Goal: Information Seeking & Learning: Learn about a topic

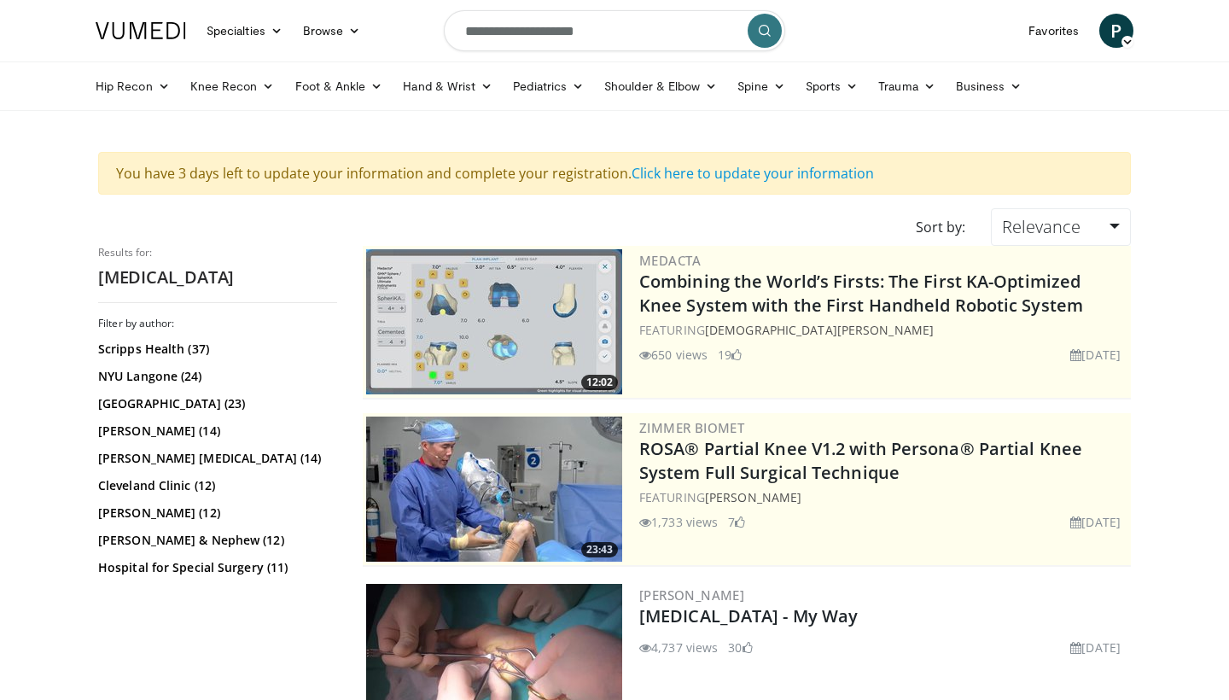
click at [1109, 32] on span "P" at bounding box center [1117, 31] width 34 height 34
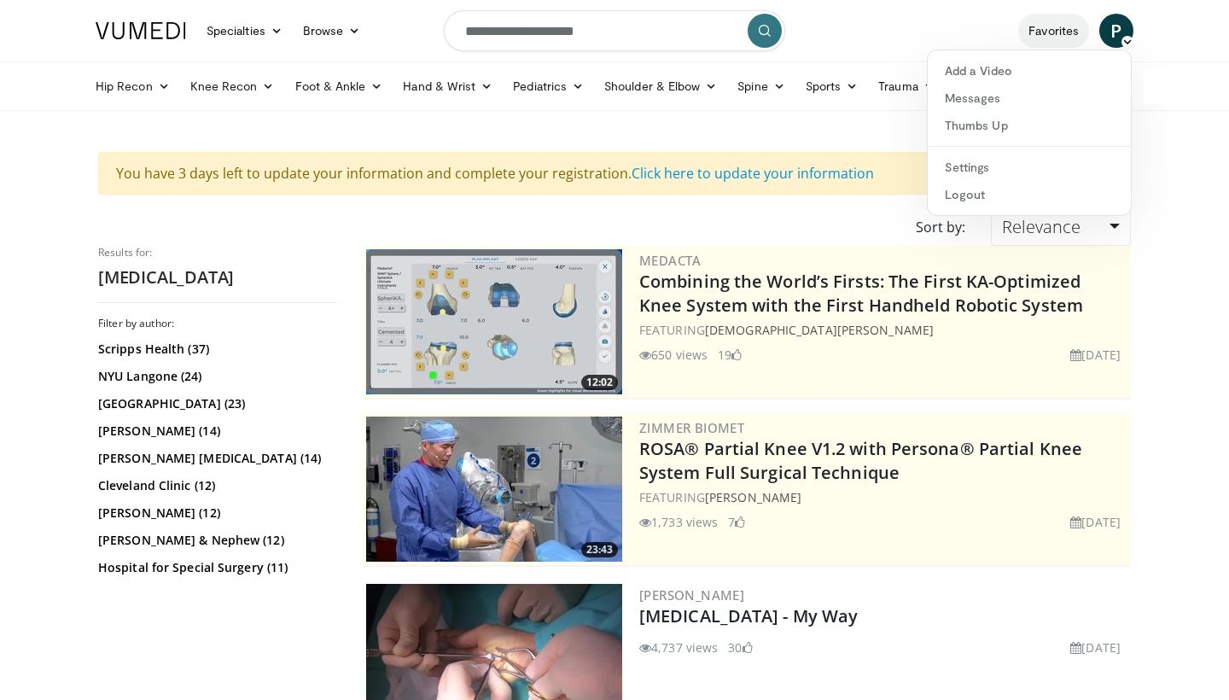
click at [1049, 34] on link "Favorites" at bounding box center [1054, 31] width 71 height 34
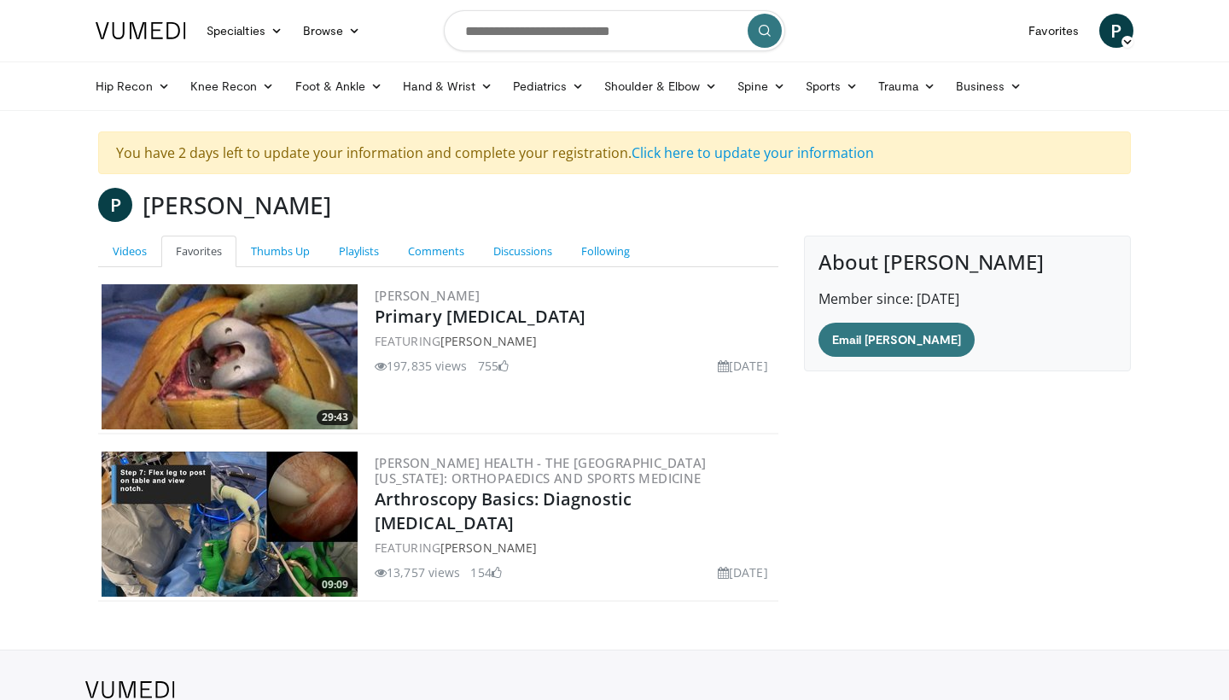
scroll to position [85, 0]
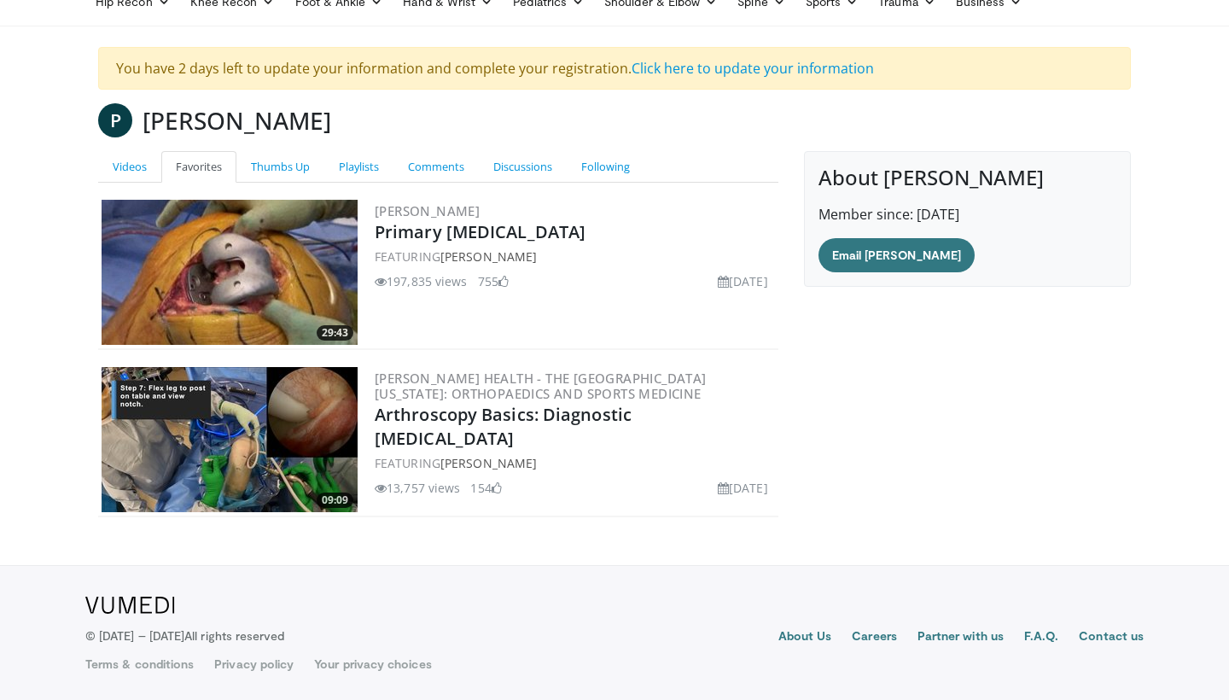
click at [234, 444] on img at bounding box center [230, 439] width 256 height 145
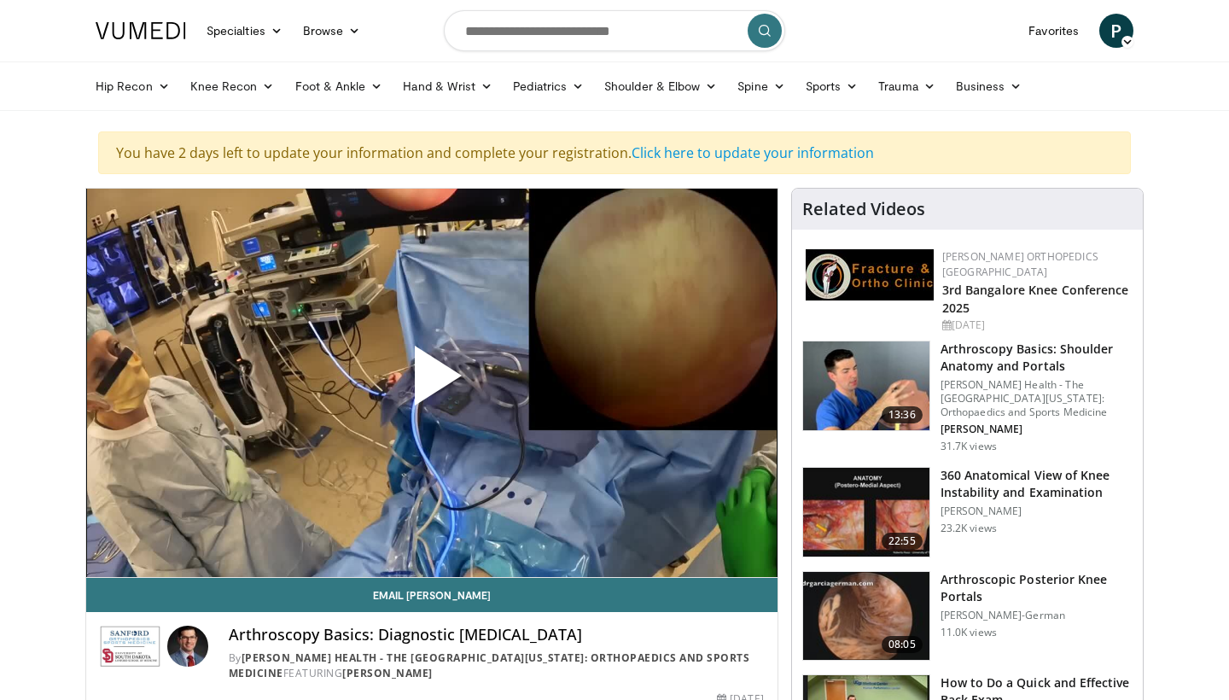
click at [432, 382] on span "Video Player" at bounding box center [432, 382] width 0 height 0
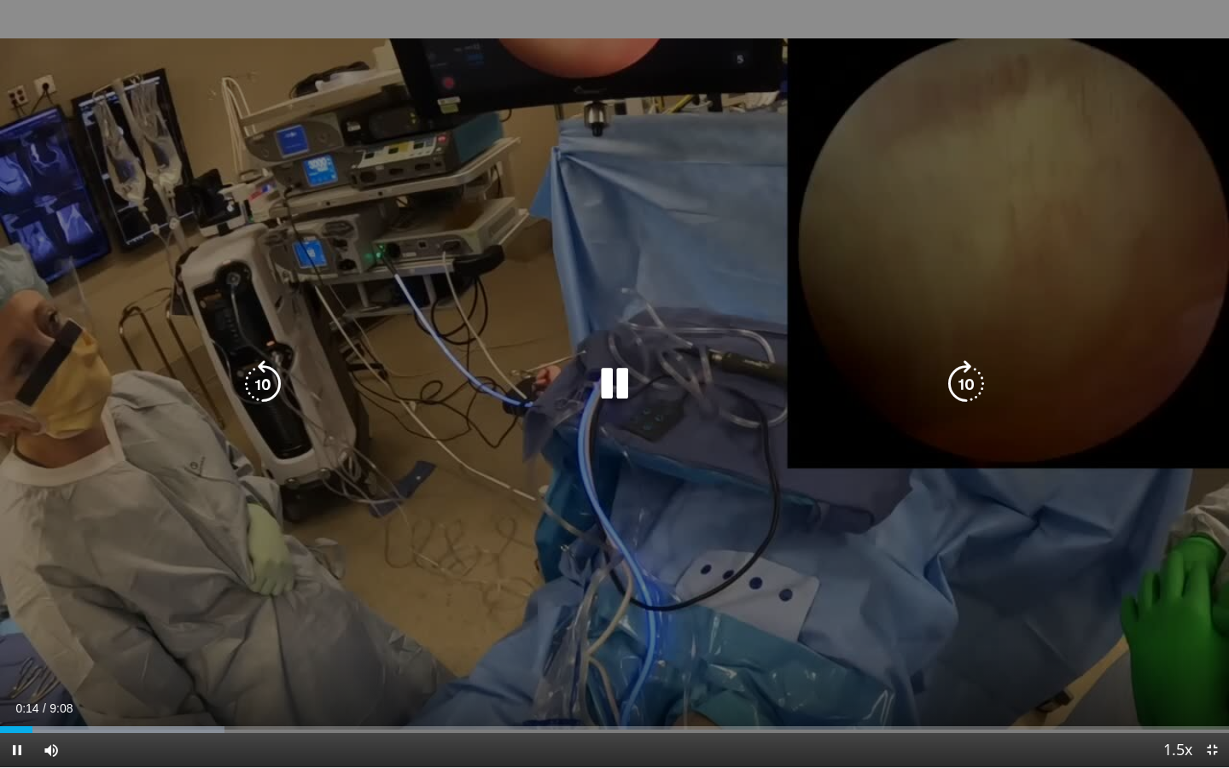
click at [618, 386] on icon "Video Player" at bounding box center [615, 384] width 48 height 48
click at [593, 377] on icon "Video Player" at bounding box center [615, 384] width 48 height 48
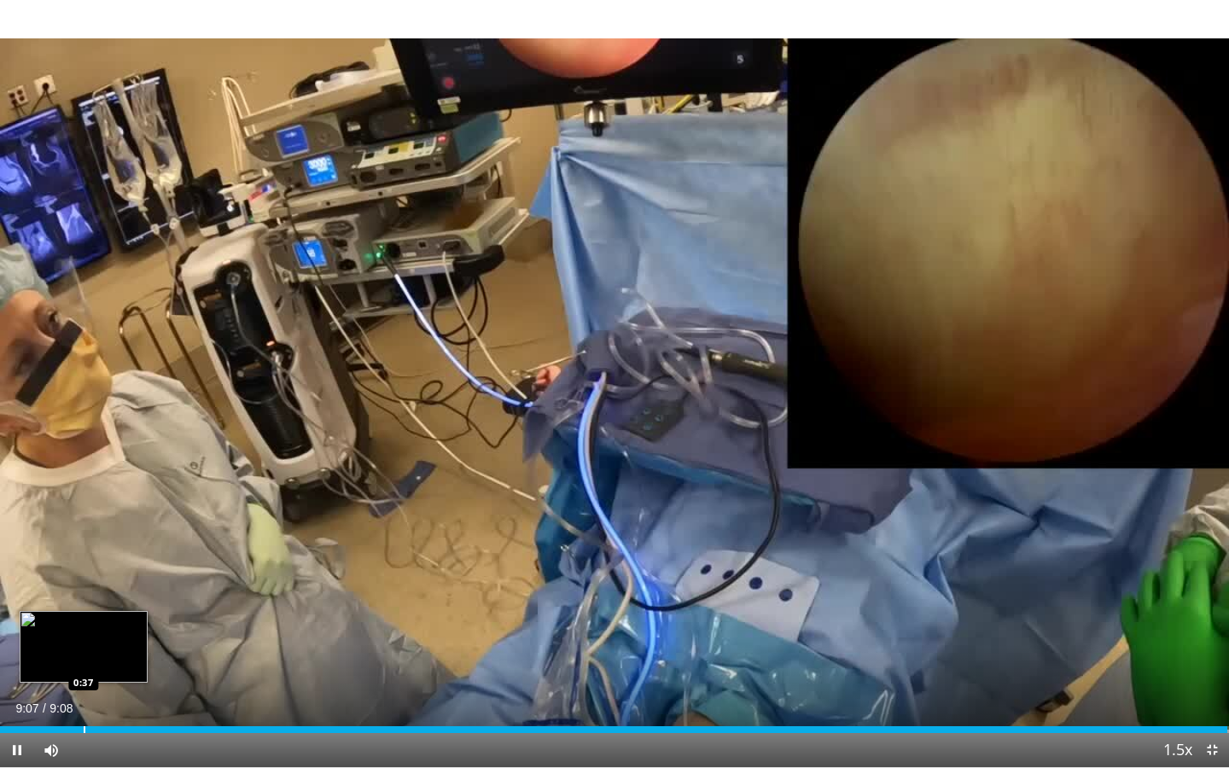
click at [84, 699] on div "Progress Bar" at bounding box center [85, 730] width 2 height 7
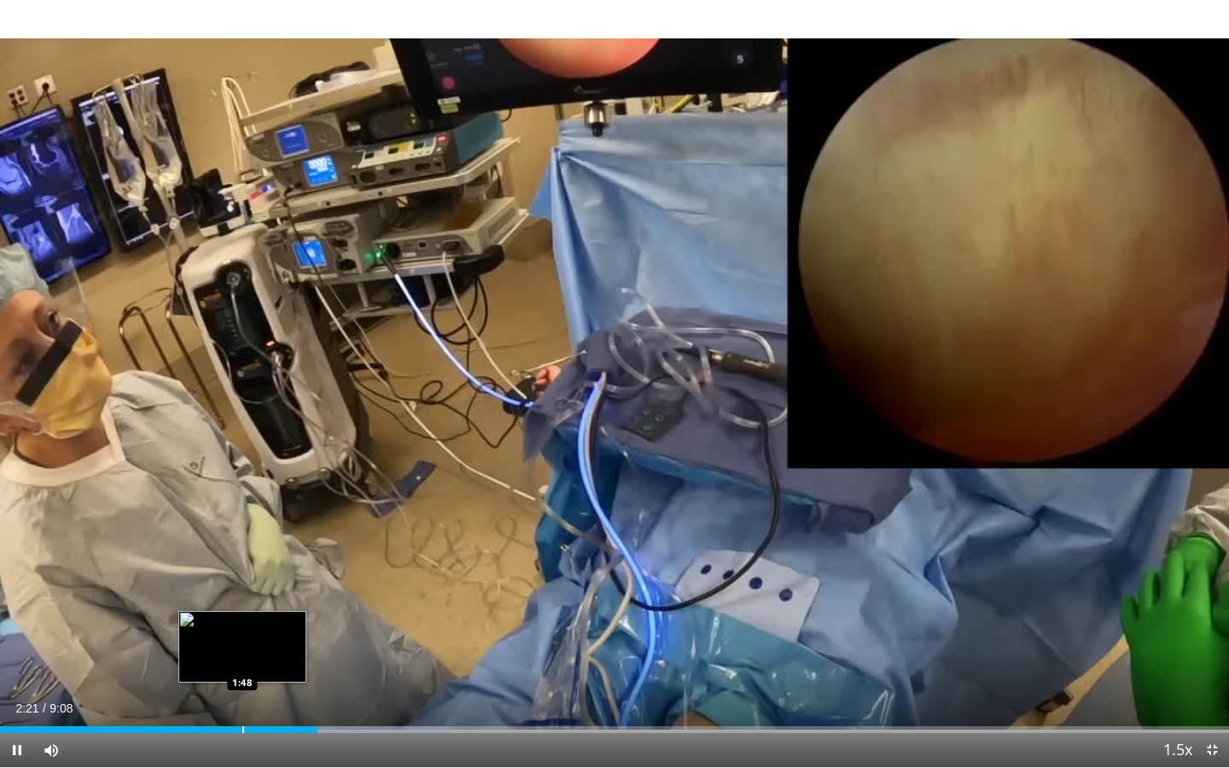
click at [242, 699] on div "Loaded : 36.46% 2:21 1:48" at bounding box center [614, 725] width 1229 height 16
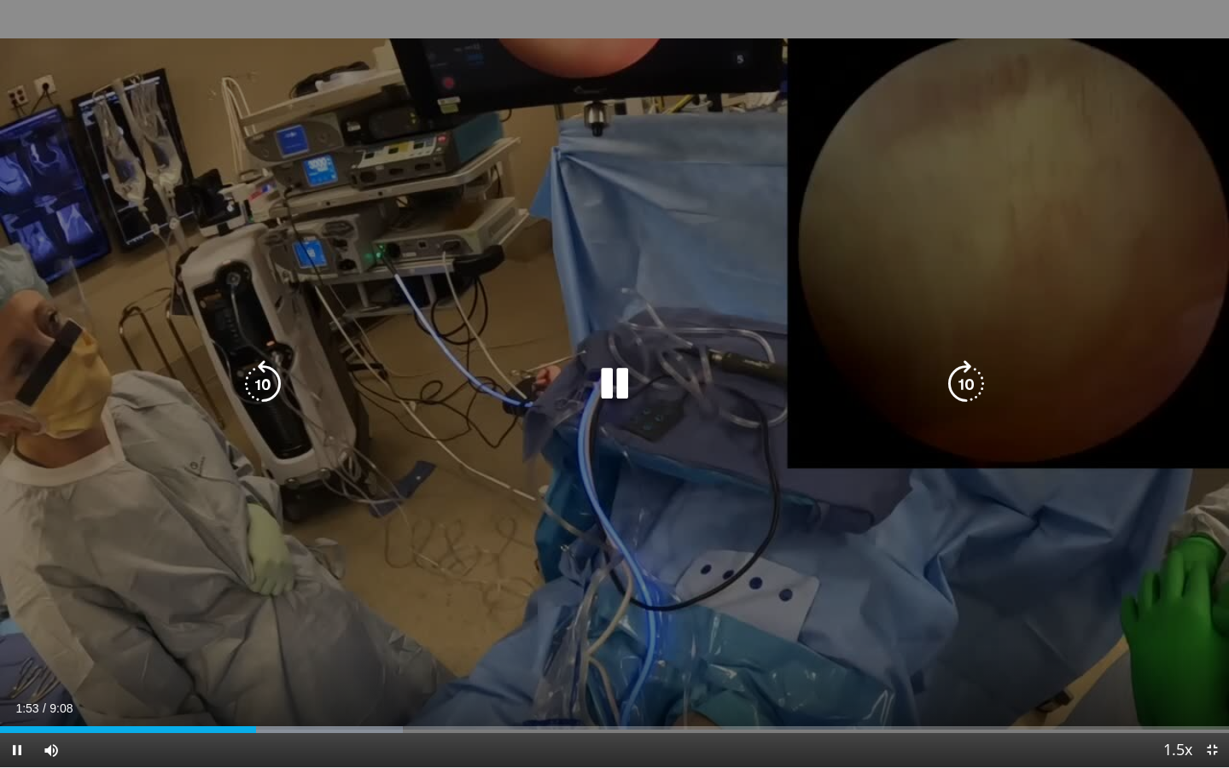
click at [616, 376] on icon "Video Player" at bounding box center [615, 384] width 48 height 48
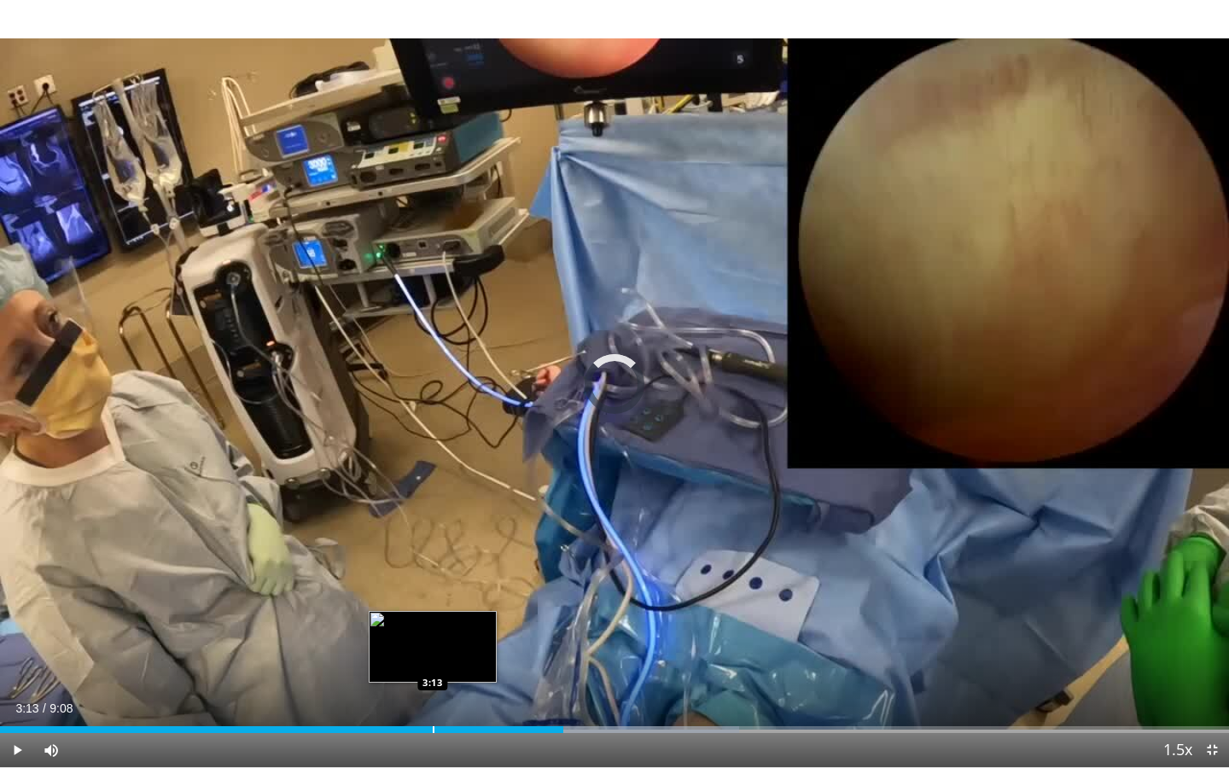
click at [433, 699] on div "Progress Bar" at bounding box center [434, 730] width 2 height 7
click at [412, 699] on div "Progress Bar" at bounding box center [413, 730] width 2 height 7
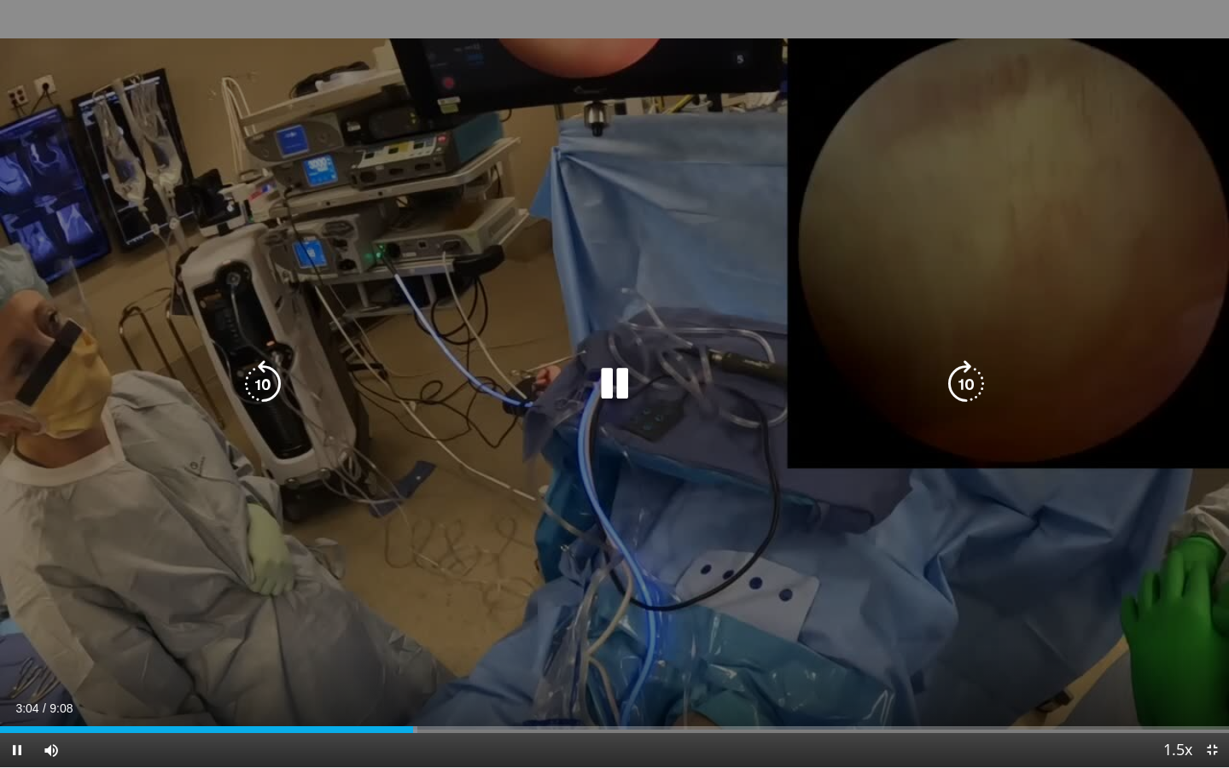
click at [488, 574] on div "10 seconds Tap to unmute" at bounding box center [614, 384] width 1229 height 768
click at [566, 453] on div "10 seconds Tap to unmute" at bounding box center [614, 384] width 1229 height 768
click at [955, 376] on icon "Video Player" at bounding box center [967, 384] width 48 height 48
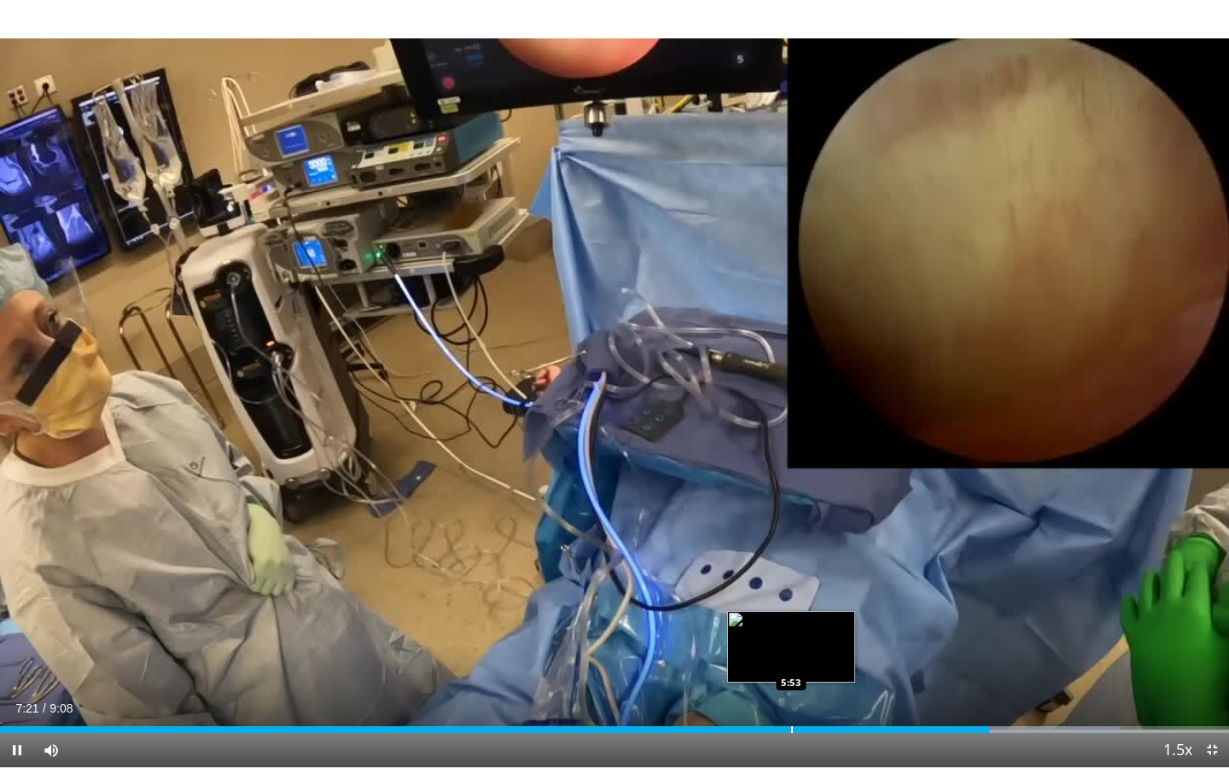
click at [791, 699] on div "Progress Bar" at bounding box center [792, 730] width 2 height 7
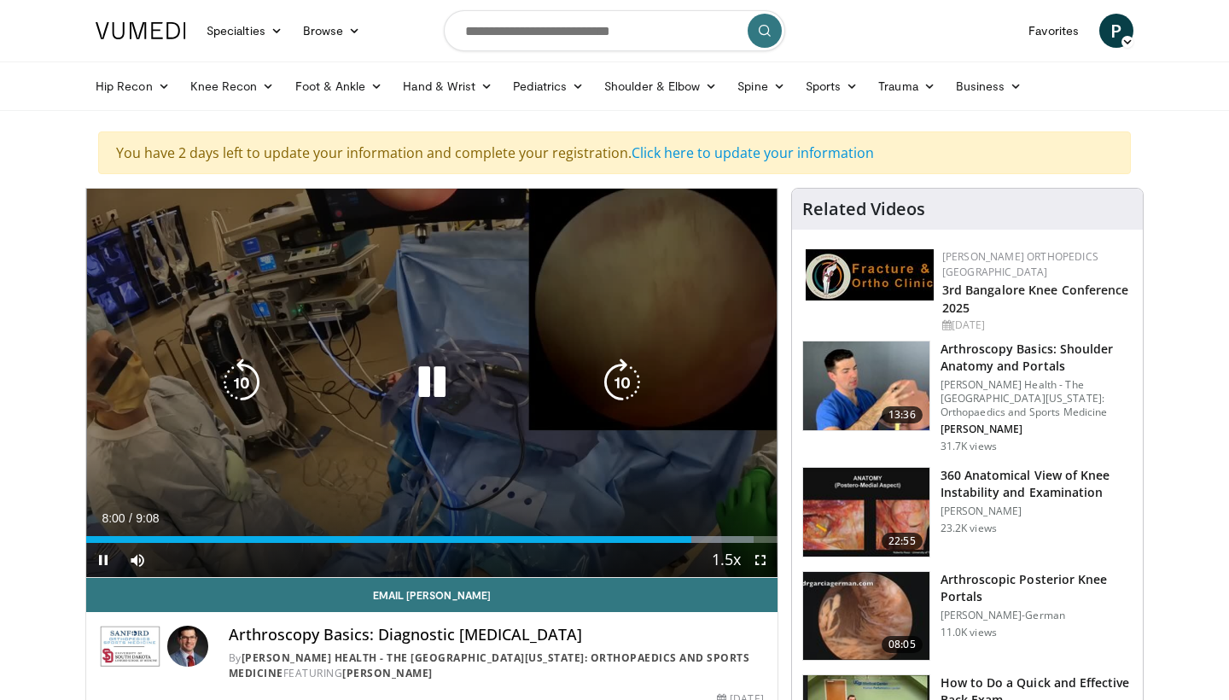
click at [415, 390] on icon "Video Player" at bounding box center [432, 383] width 48 height 48
click at [567, 300] on div "10 seconds Tap to unmute" at bounding box center [432, 383] width 692 height 388
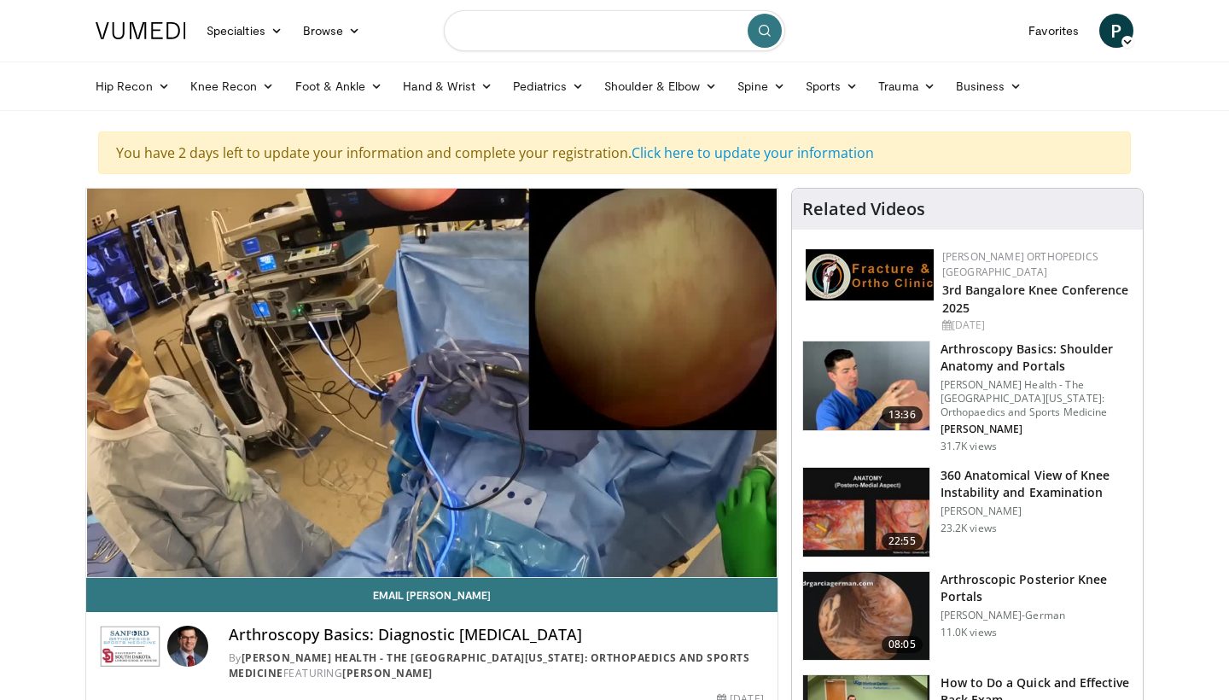
click at [509, 44] on input "Search topics, interventions" at bounding box center [615, 30] width 342 height 41
type input "**********"
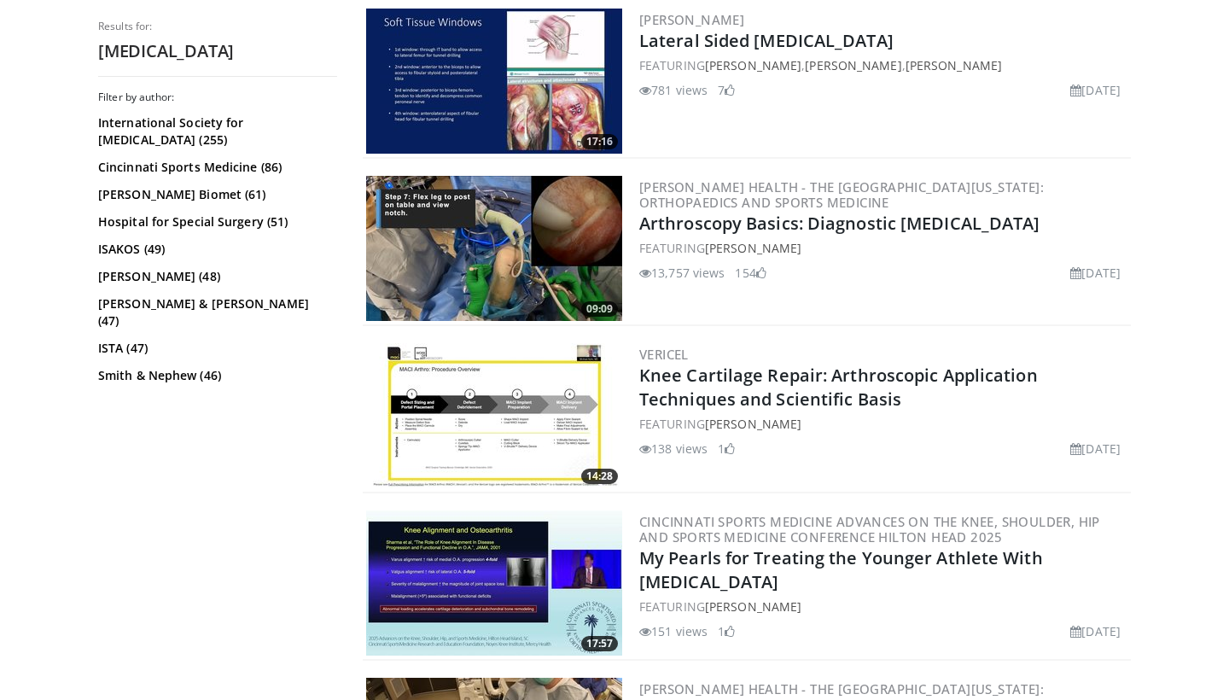
scroll to position [907, 0]
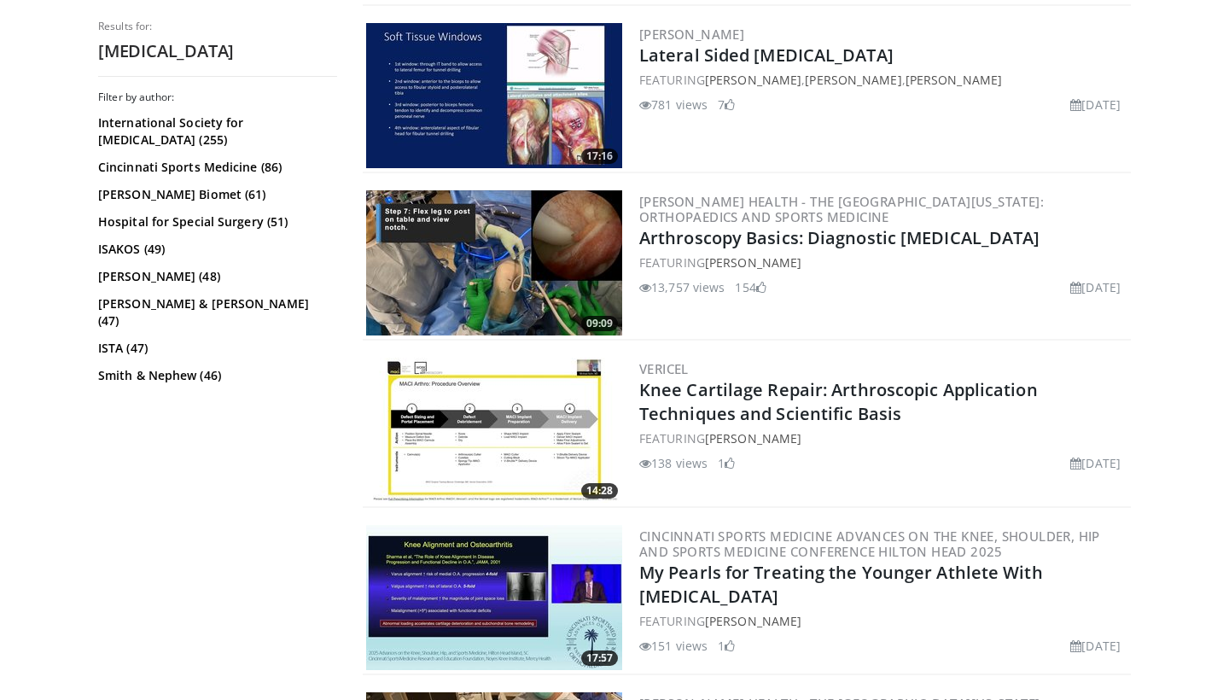
click at [464, 117] on img at bounding box center [494, 95] width 256 height 145
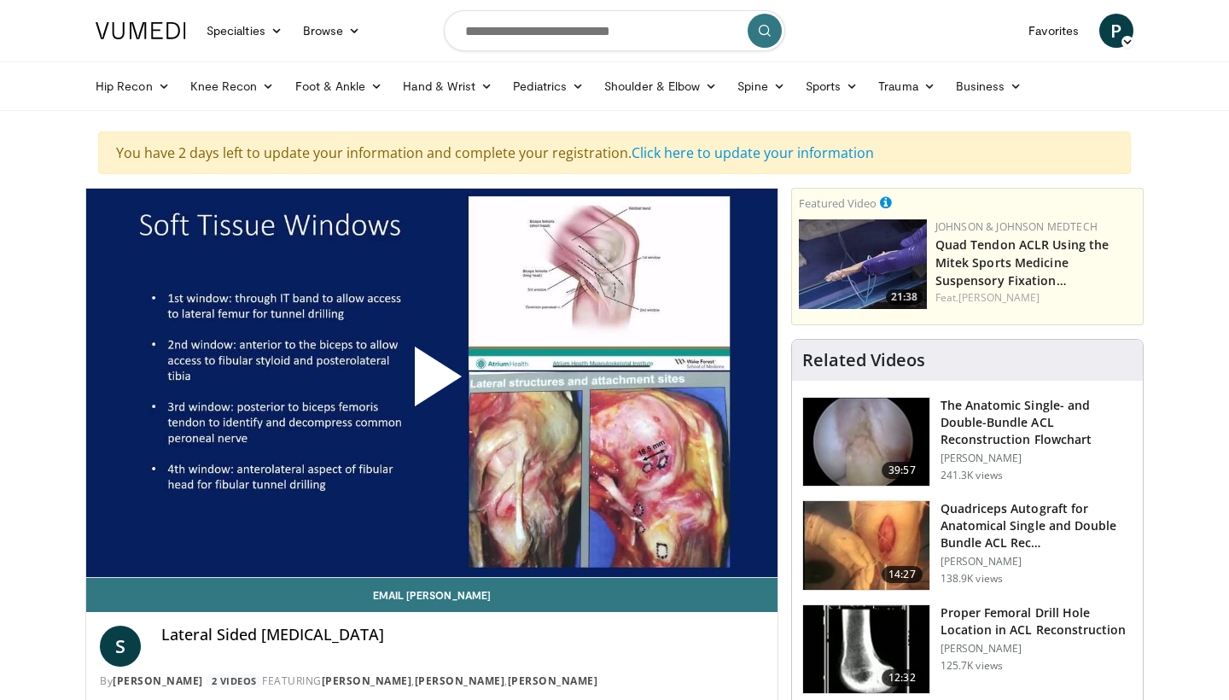
scroll to position [93, 0]
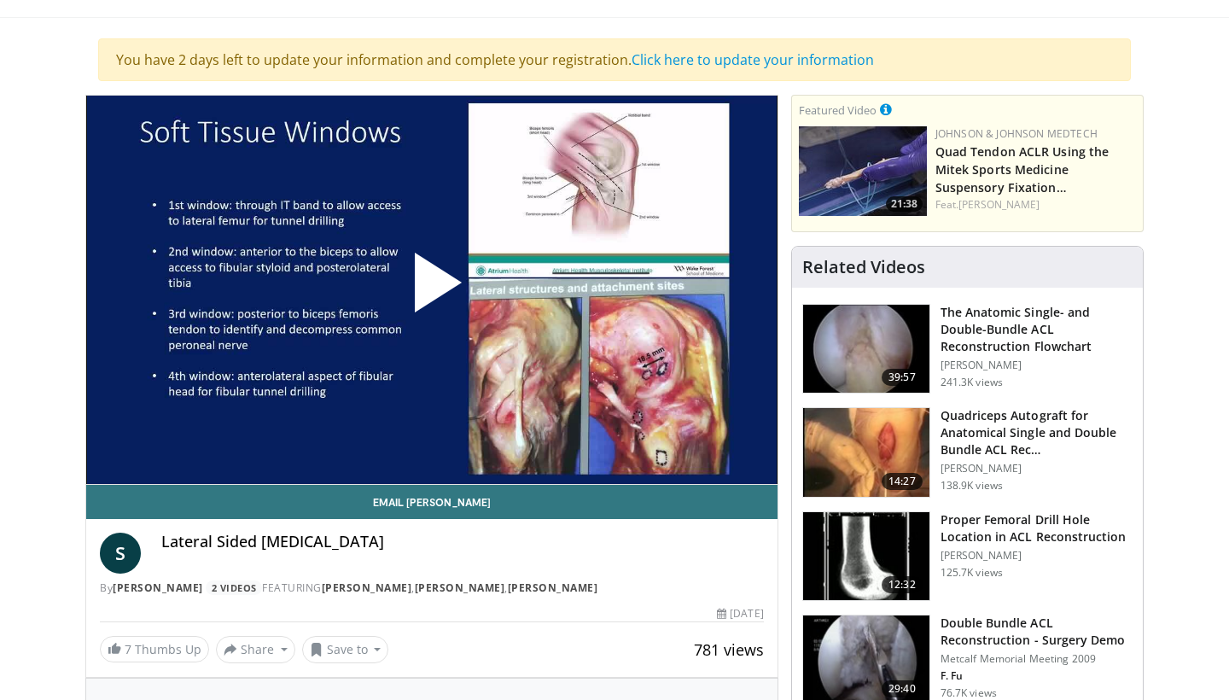
click at [432, 289] on span "Video Player" at bounding box center [432, 289] width 0 height 0
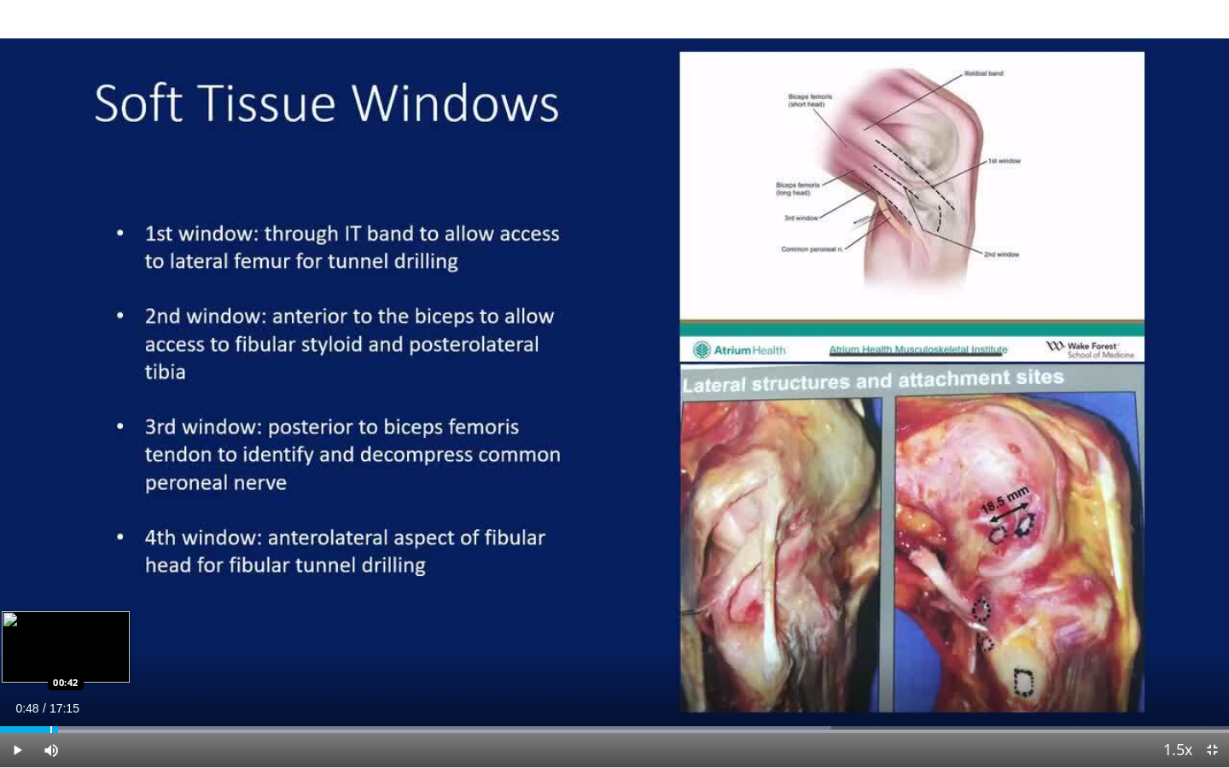
click at [50, 699] on div "Progress Bar" at bounding box center [51, 730] width 2 height 7
click at [645, 458] on div "10 seconds Tap to unmute" at bounding box center [614, 384] width 1229 height 768
click at [93, 699] on div "Loaded : 74.39% 01:21 01:18" at bounding box center [614, 725] width 1229 height 16
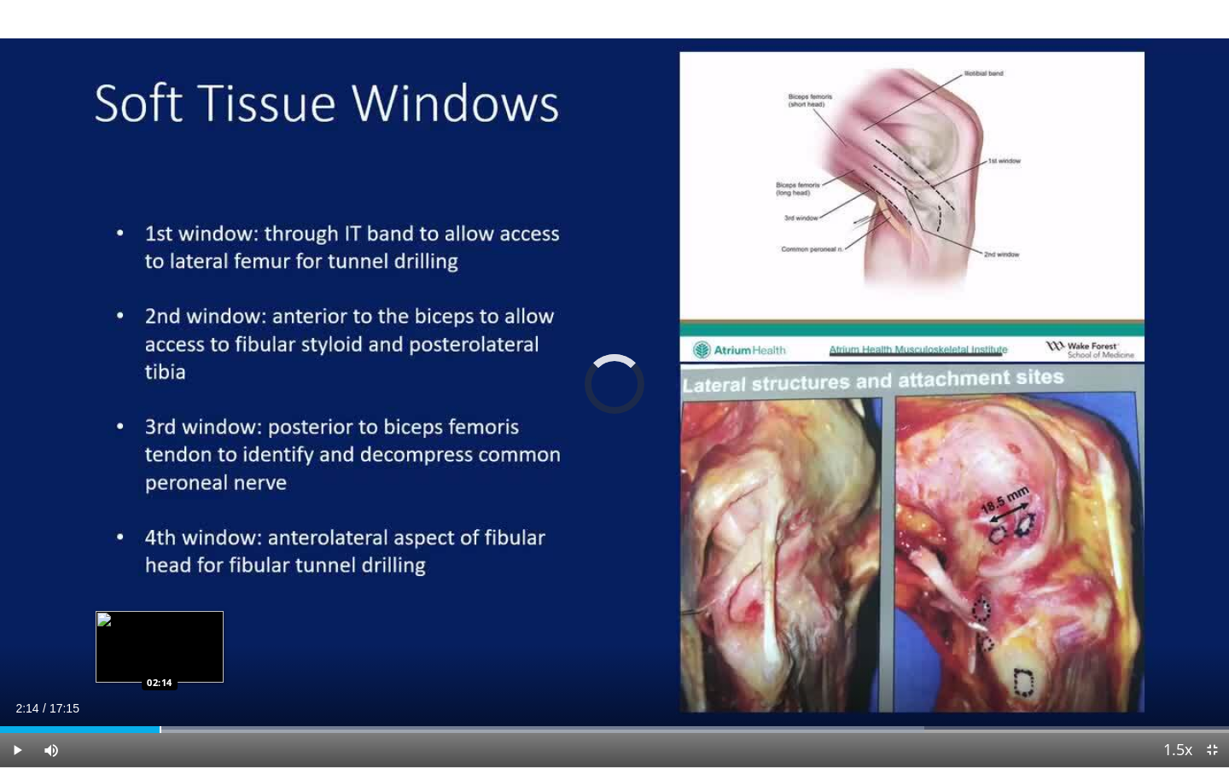
click at [160, 699] on div "Progress Bar" at bounding box center [161, 730] width 2 height 7
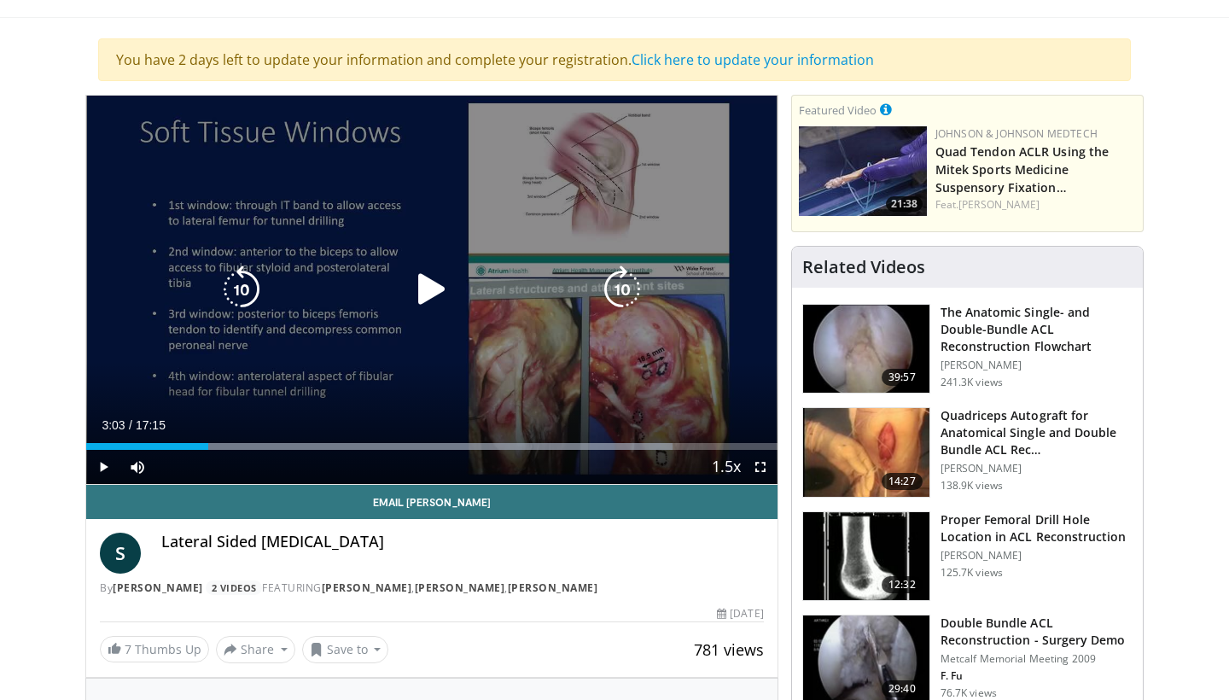
click at [499, 260] on div "10 seconds Tap to unmute" at bounding box center [432, 290] width 692 height 388
click at [444, 284] on icon "Video Player" at bounding box center [432, 290] width 48 height 48
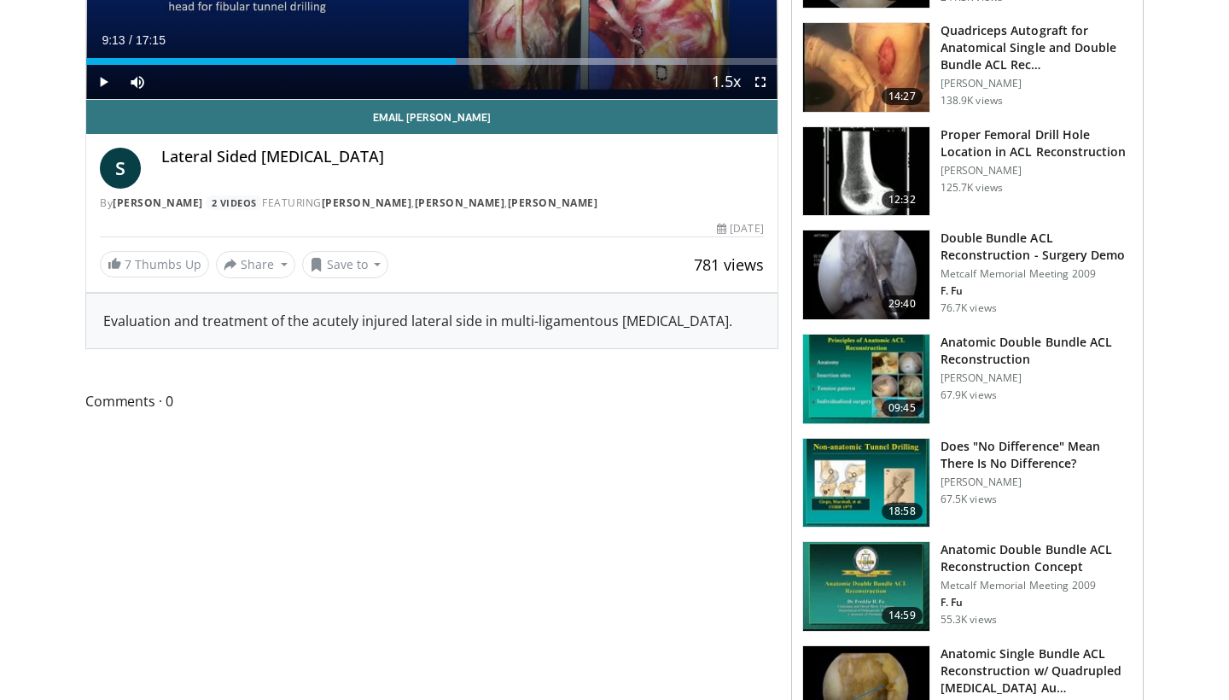
scroll to position [280, 0]
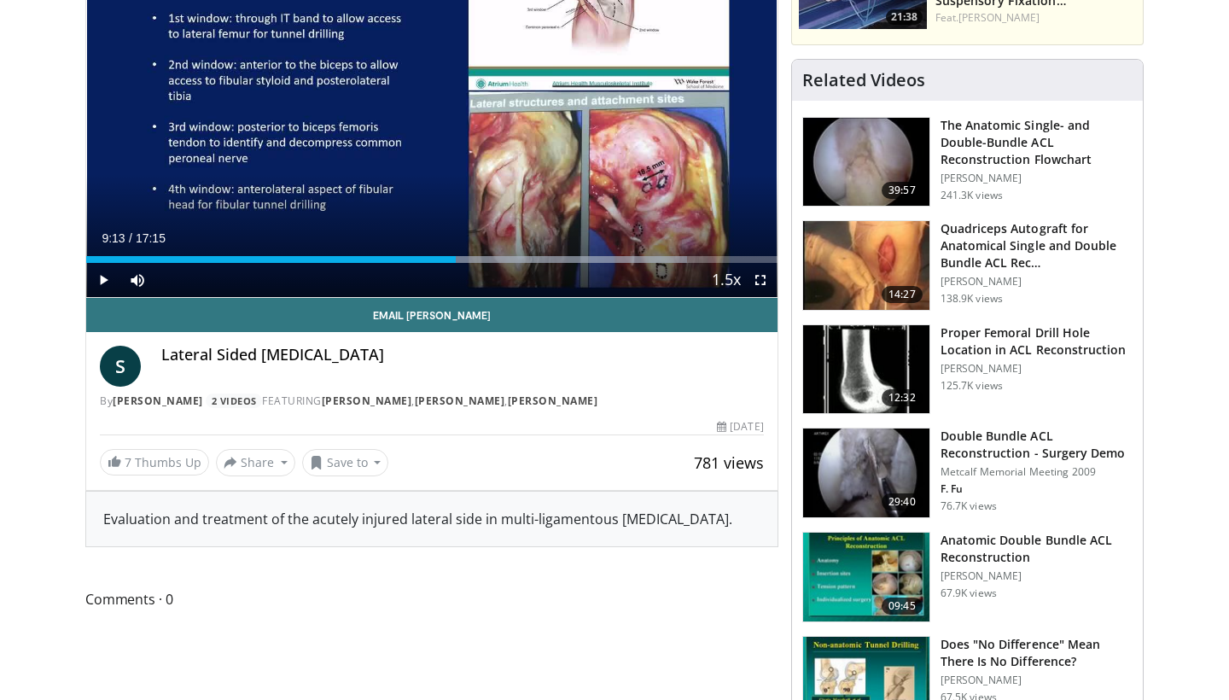
click at [851, 378] on img at bounding box center [866, 369] width 126 height 89
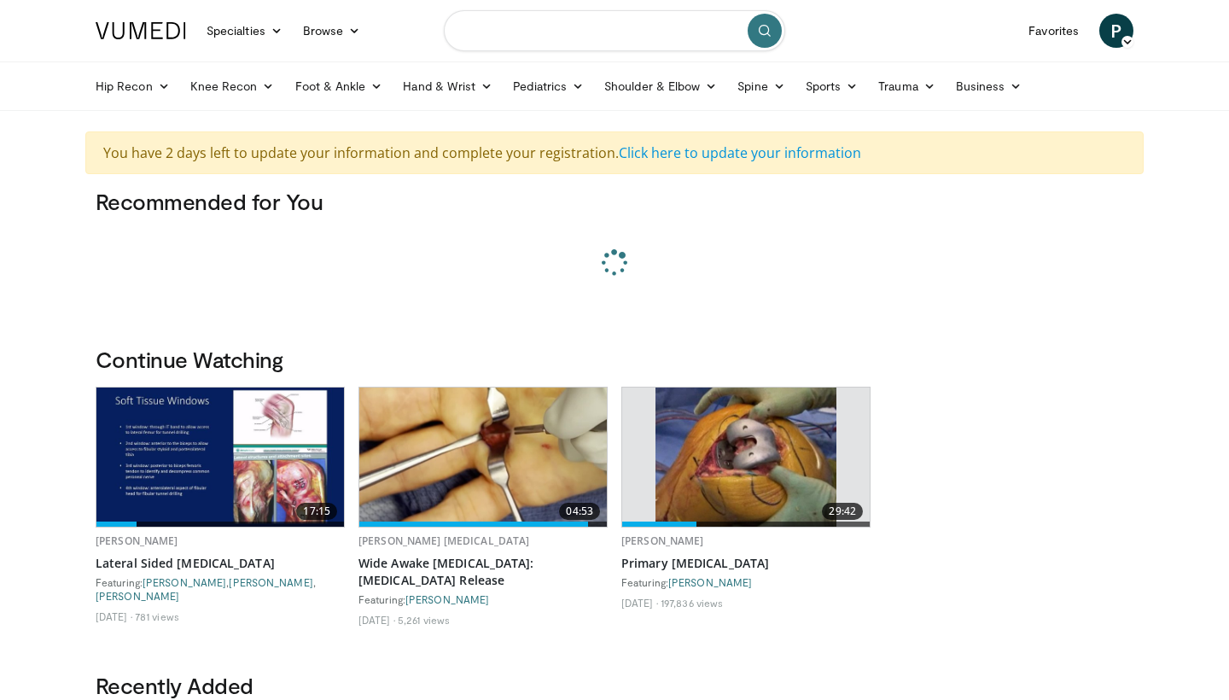
click at [500, 38] on input "Search topics, interventions" at bounding box center [615, 30] width 342 height 41
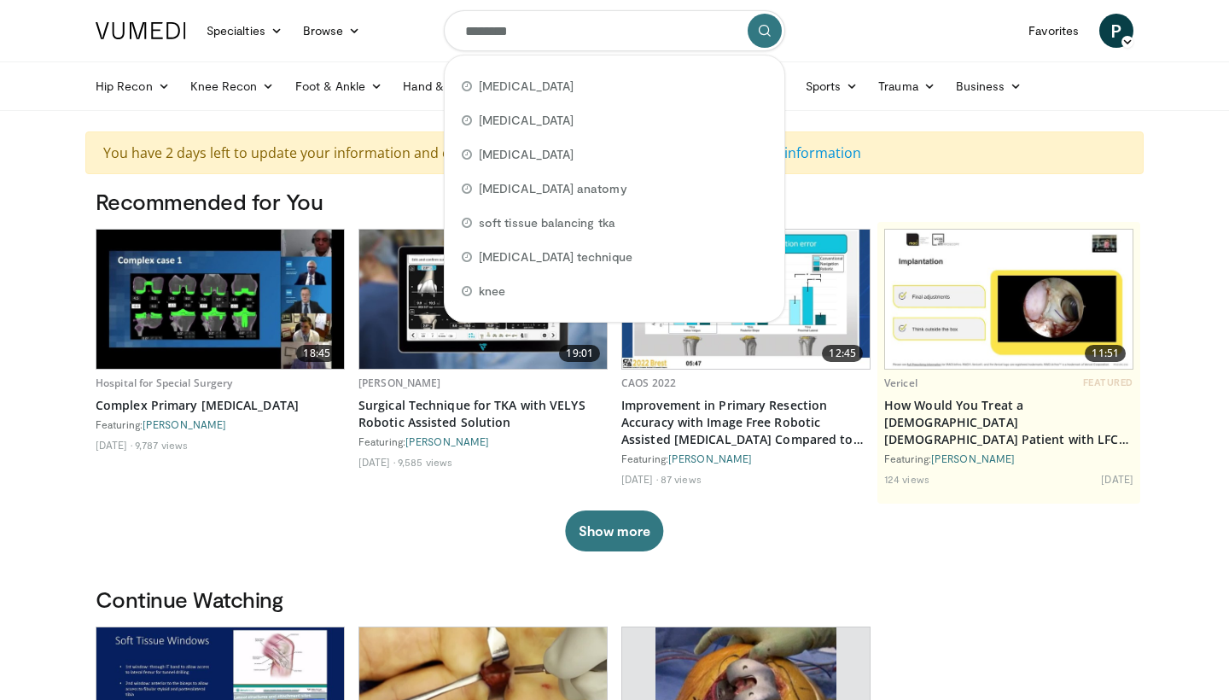
type input "********"
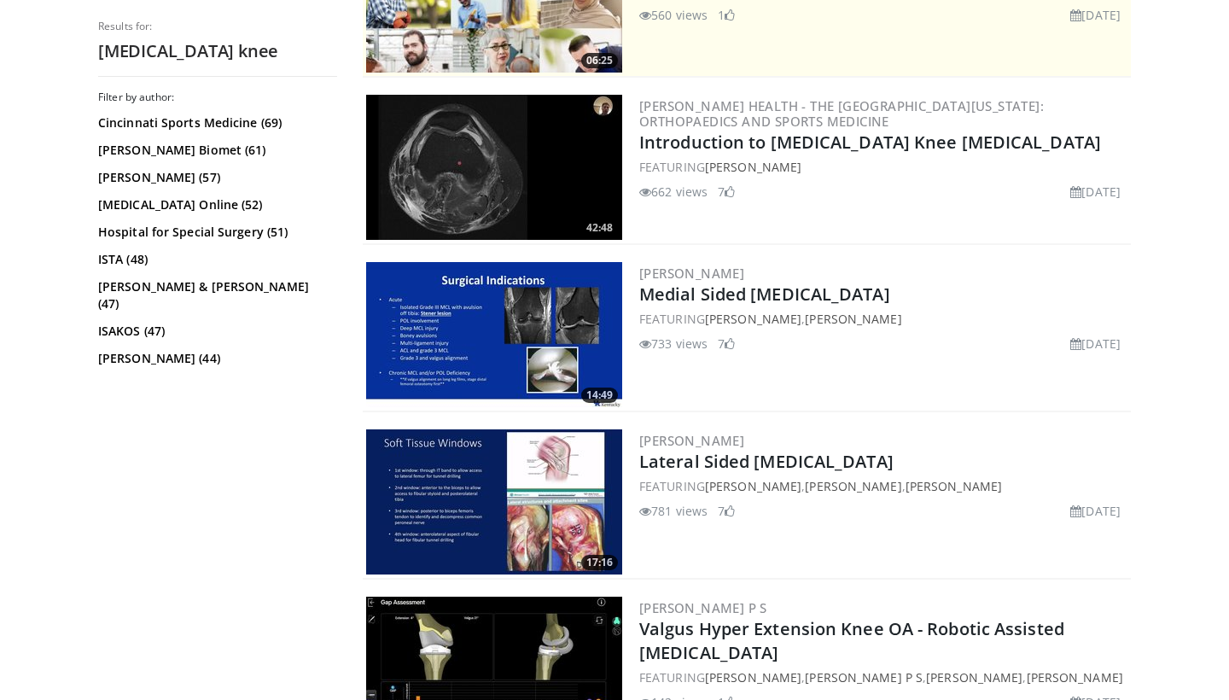
scroll to position [519, 0]
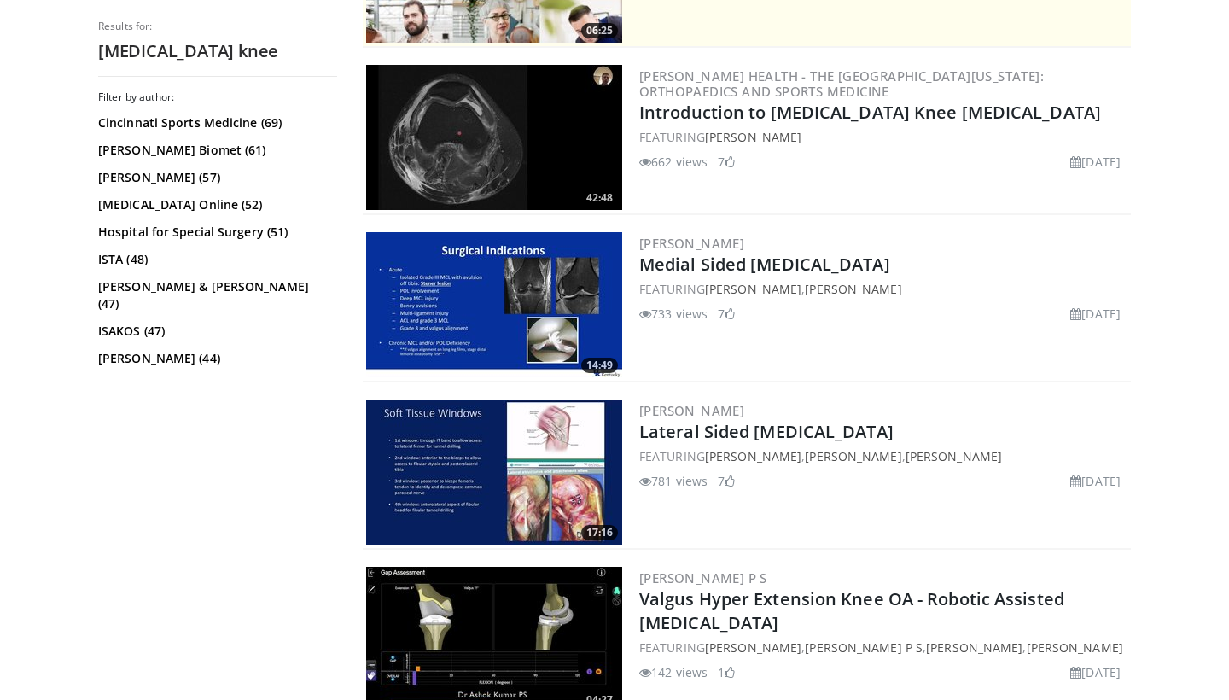
click at [534, 143] on img at bounding box center [494, 137] width 256 height 145
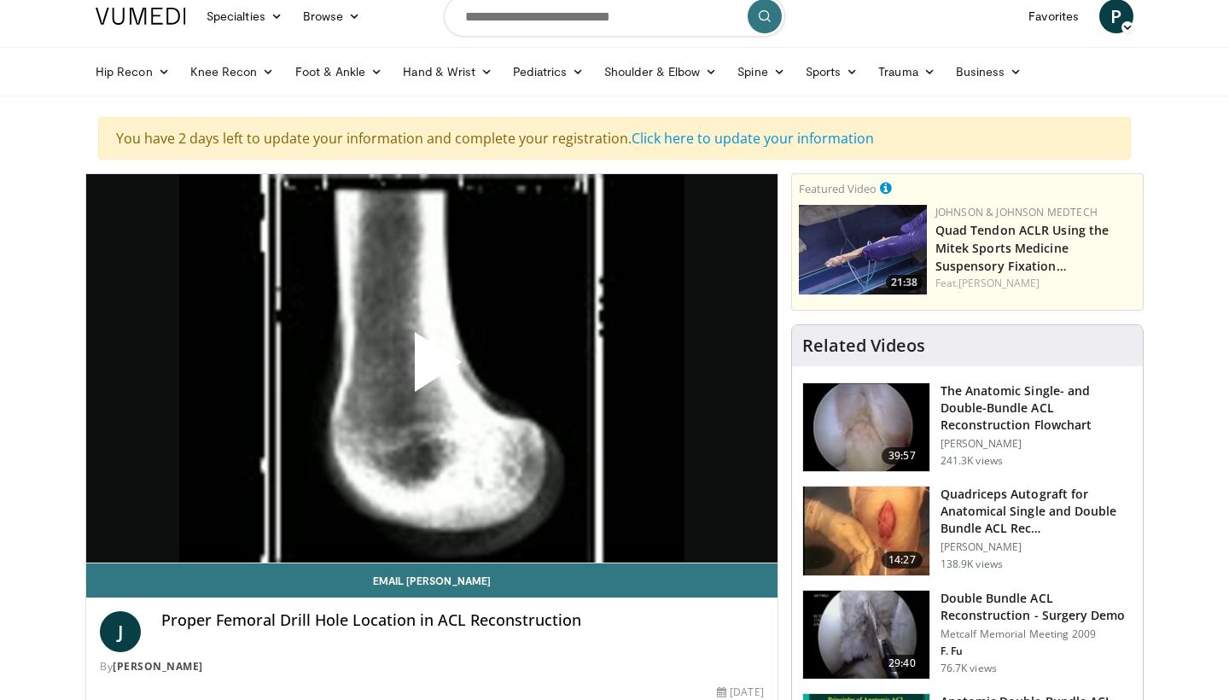
scroll to position [18, 0]
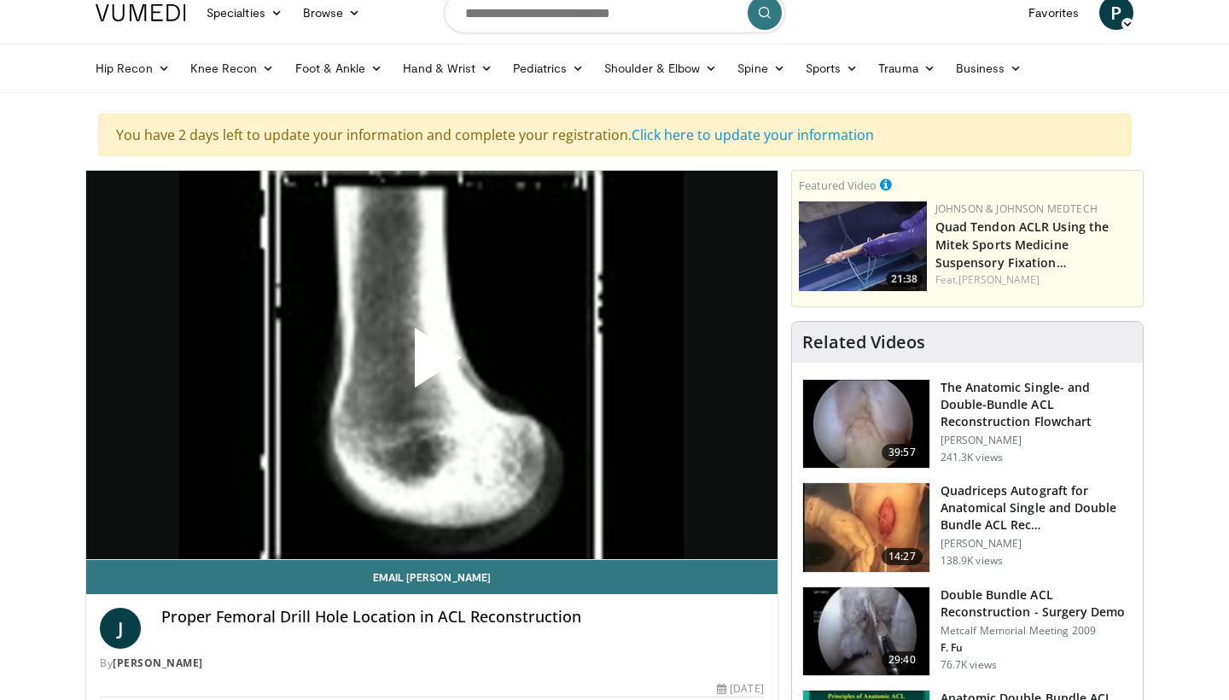
click at [432, 365] on span "Video Player" at bounding box center [432, 365] width 0 height 0
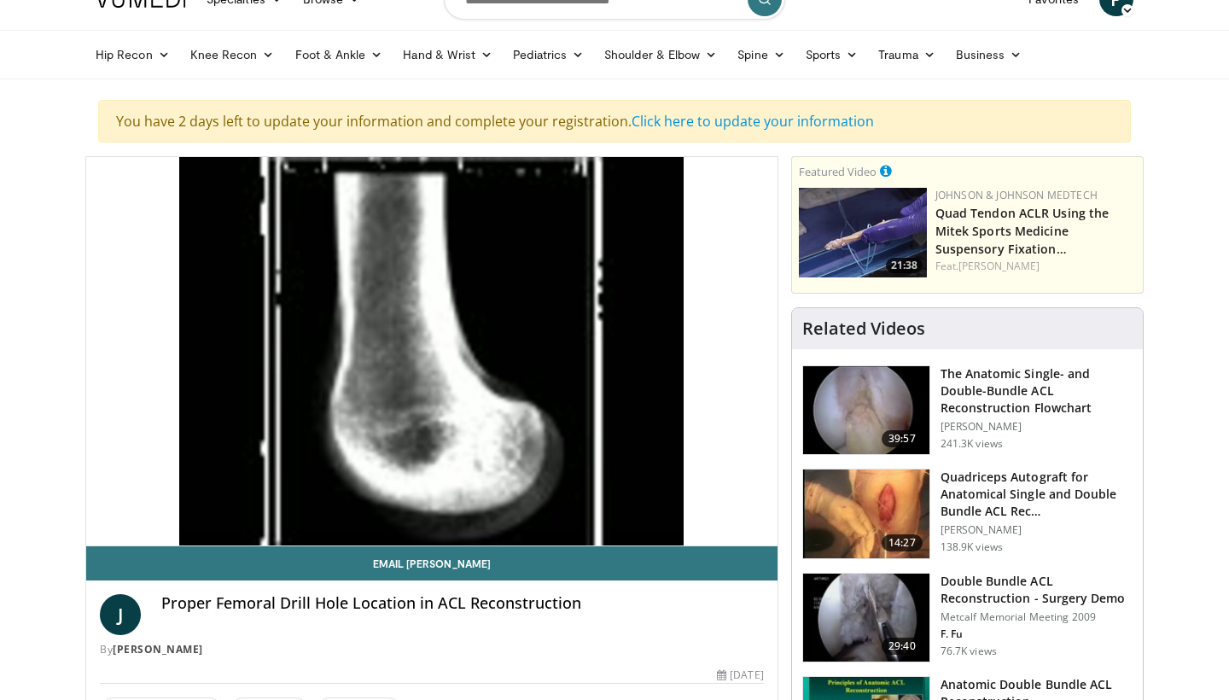
scroll to position [32, 0]
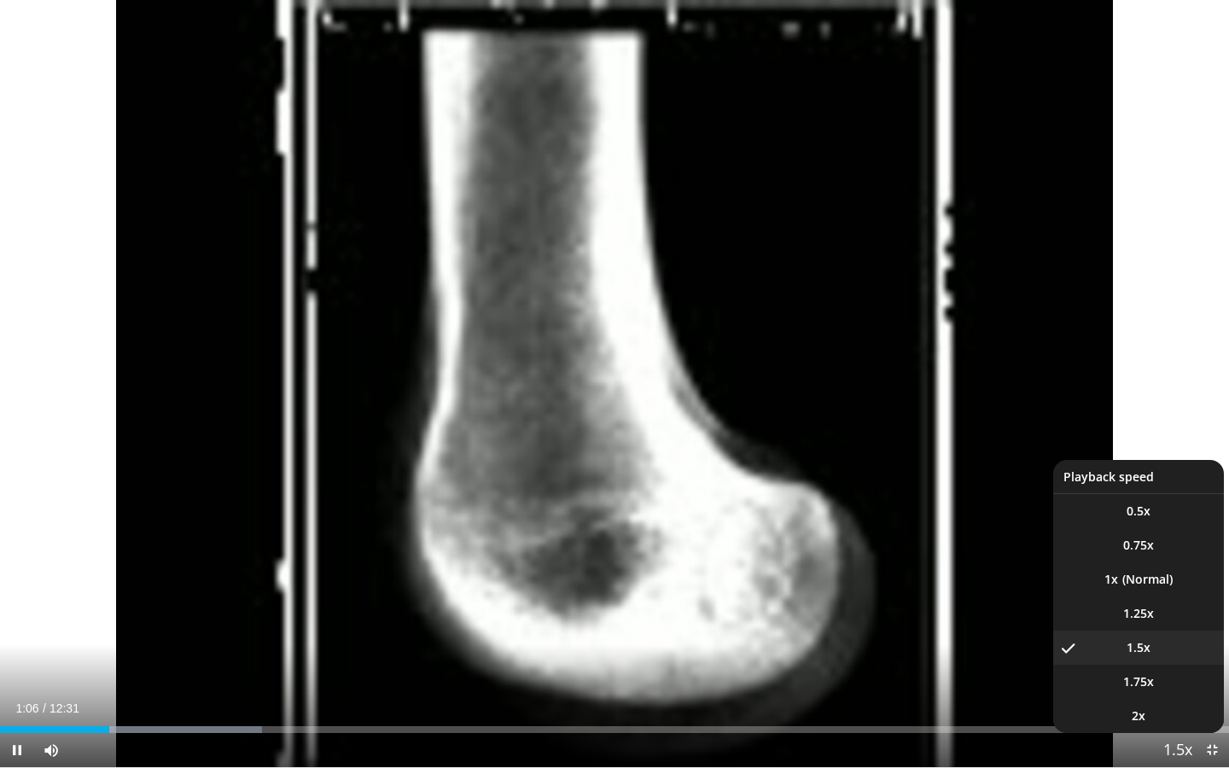
click at [1185, 699] on span "Video Player" at bounding box center [1178, 751] width 24 height 34
click at [1155, 685] on li "1.75x" at bounding box center [1139, 682] width 171 height 34
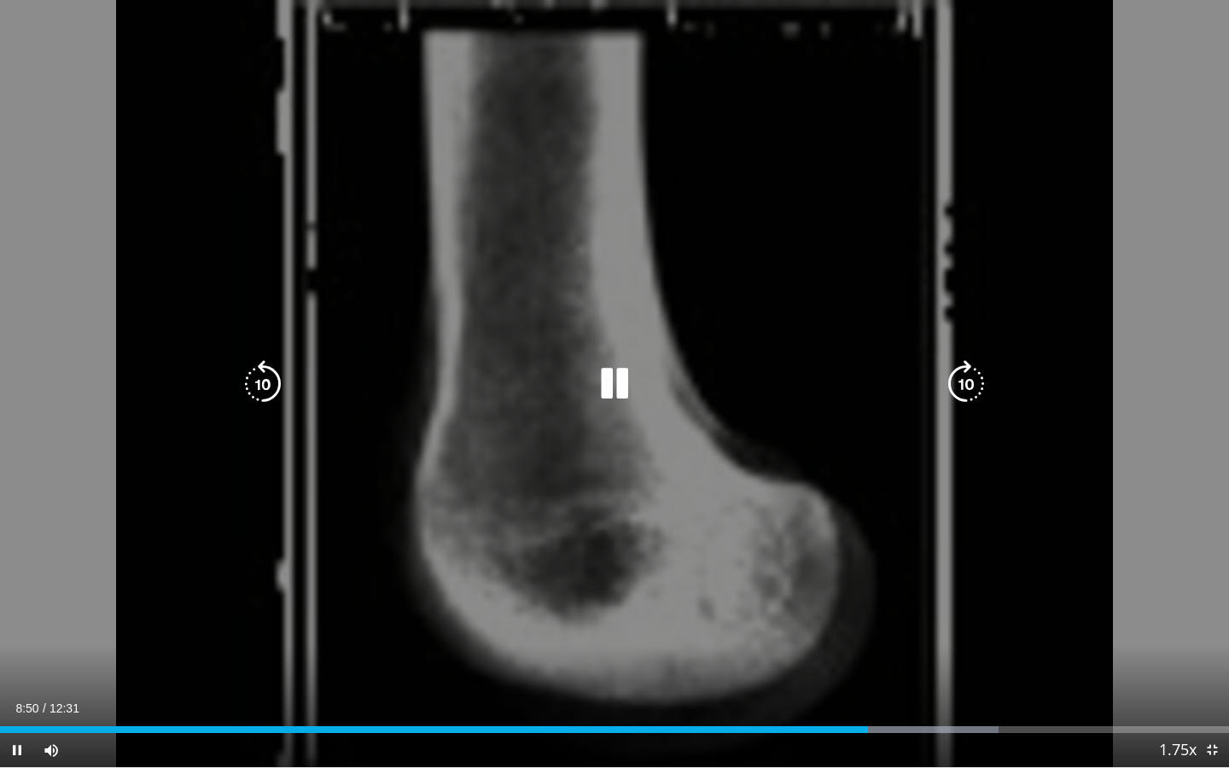
click at [621, 374] on icon "Video Player" at bounding box center [615, 384] width 48 height 48
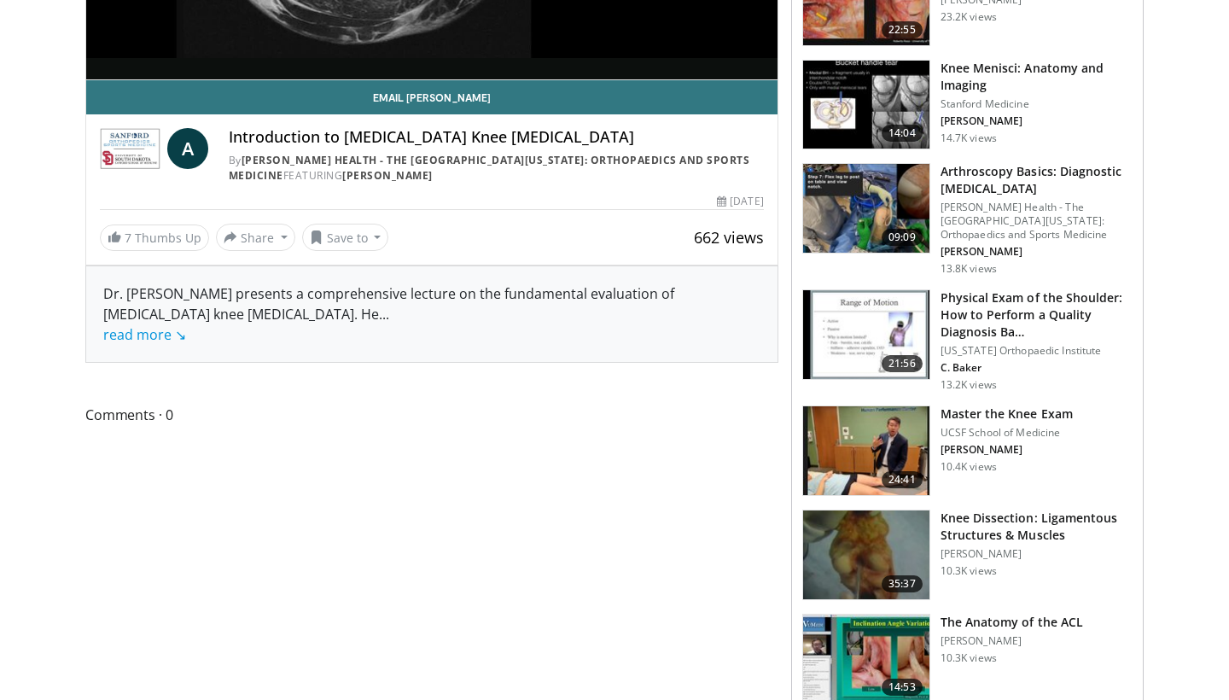
scroll to position [276, 0]
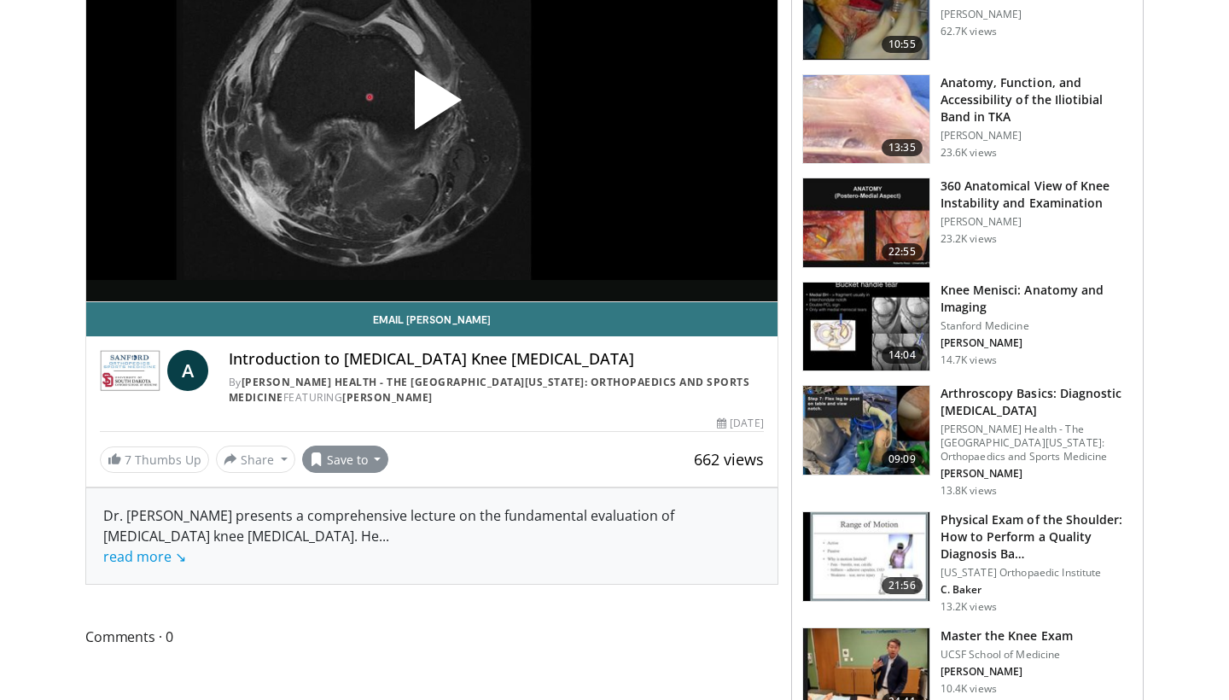
click at [362, 459] on button "Save to" at bounding box center [345, 459] width 87 height 27
click at [370, 487] on span "Add to Favorites" at bounding box center [376, 496] width 105 height 19
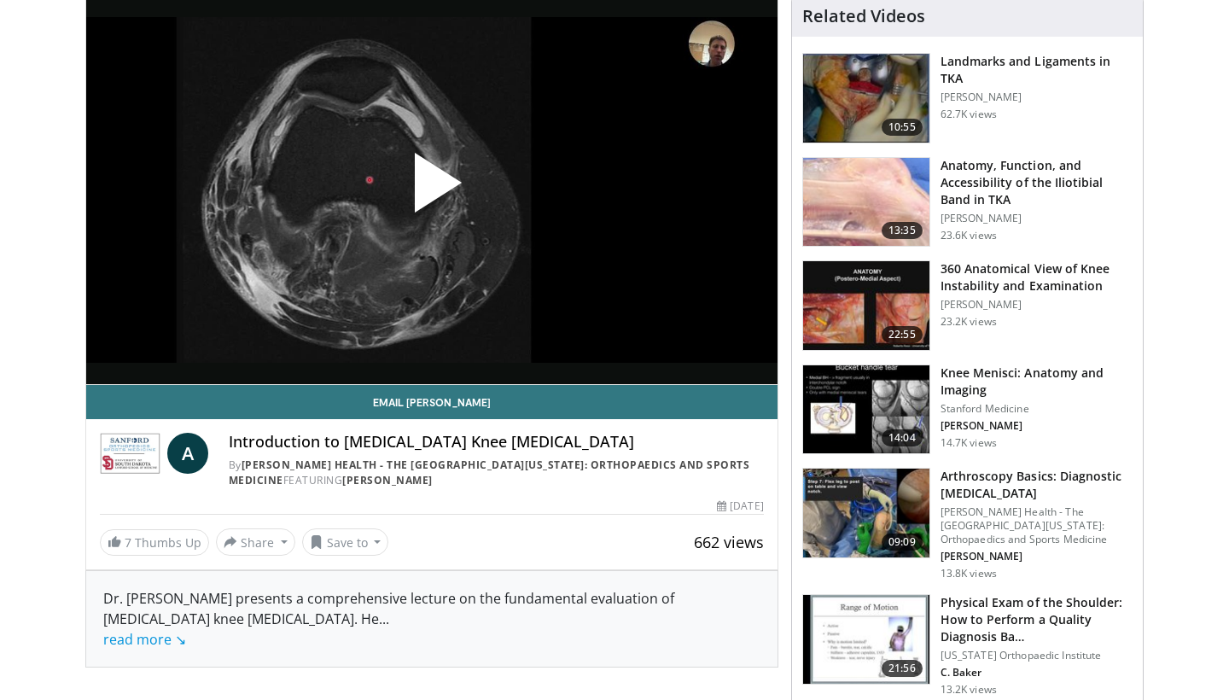
scroll to position [266, 0]
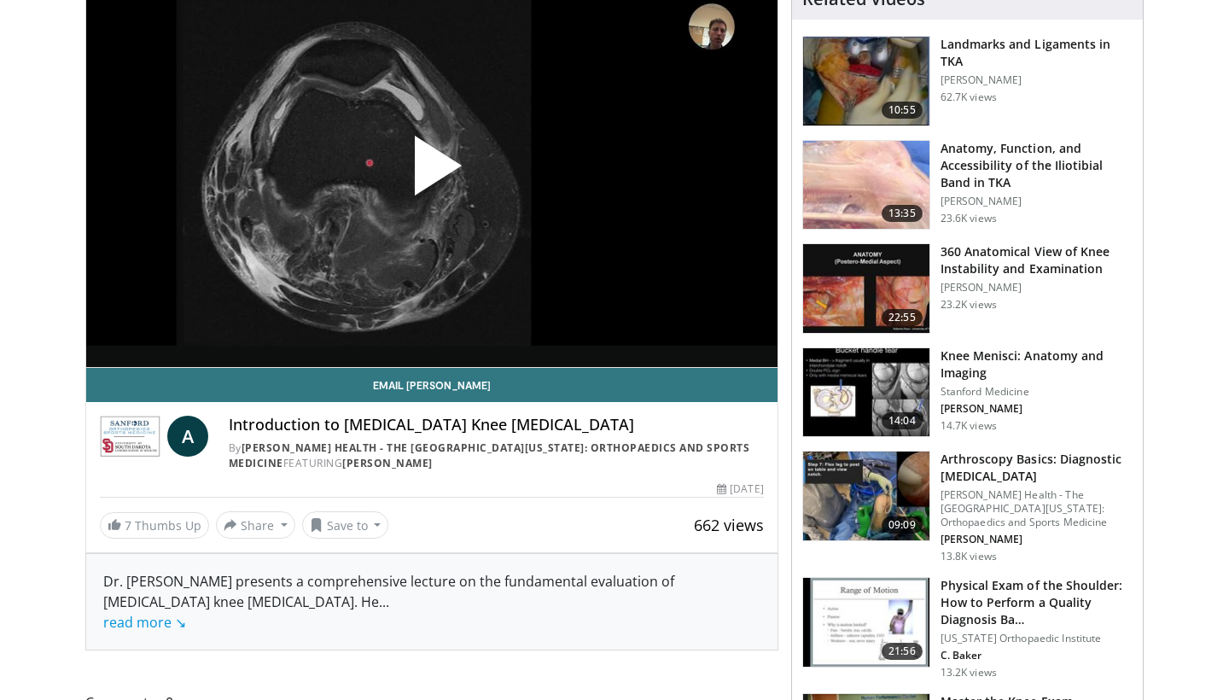
click at [838, 380] on img at bounding box center [866, 392] width 126 height 89
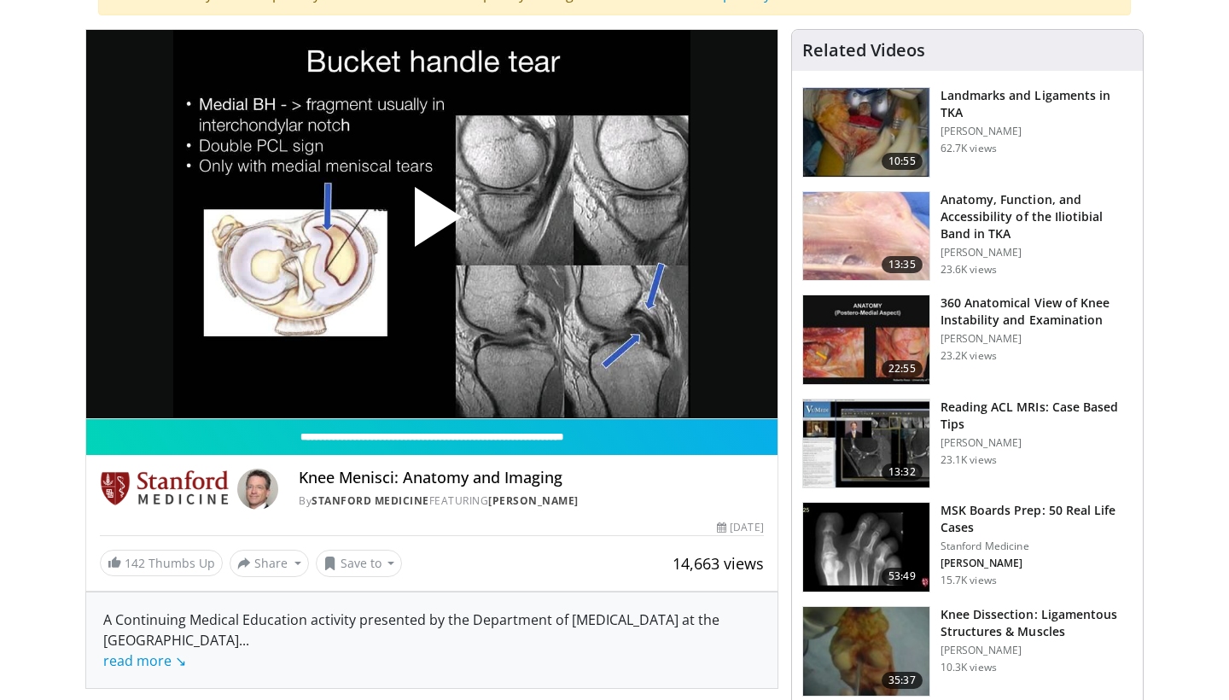
scroll to position [160, 0]
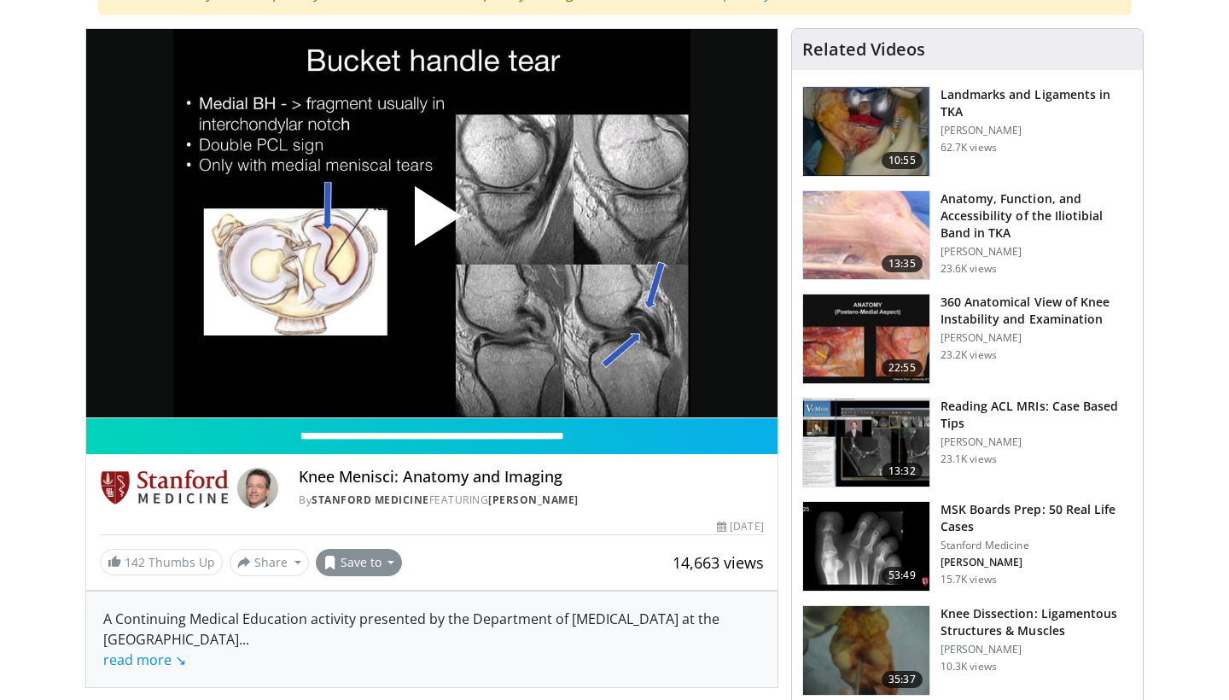
click at [378, 561] on button "Save to" at bounding box center [359, 562] width 87 height 27
click at [377, 593] on span "Add to Favorites" at bounding box center [389, 599] width 105 height 19
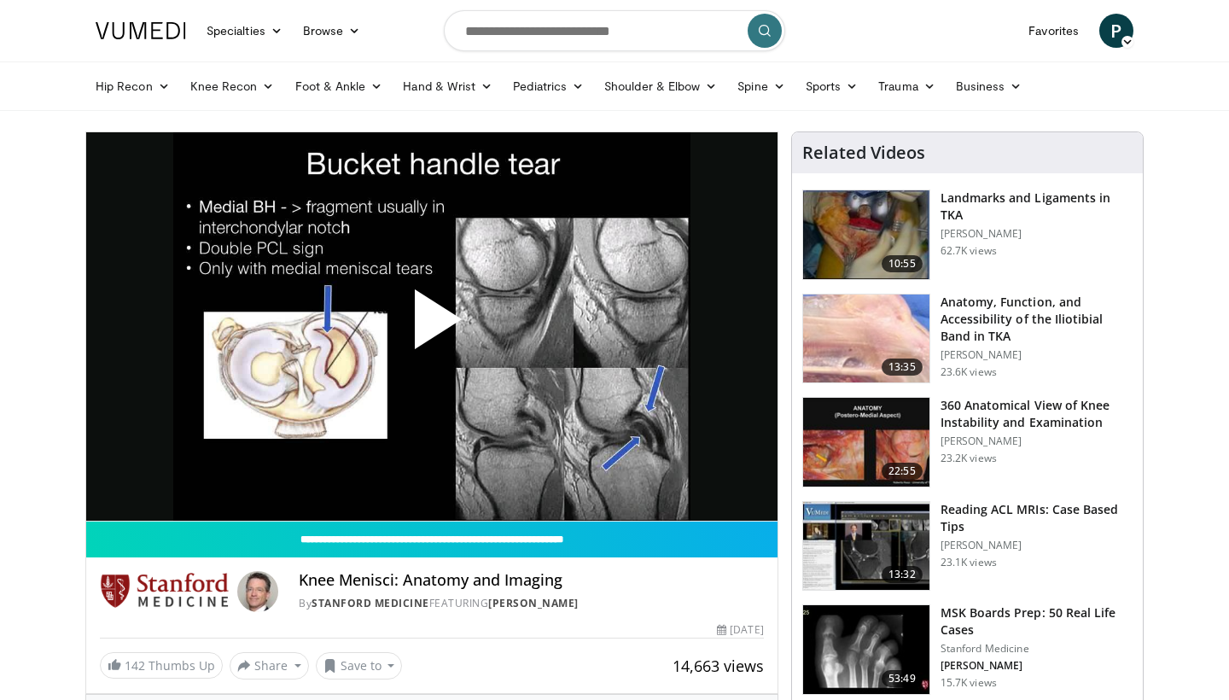
scroll to position [0, 0]
click at [432, 326] on span "Video Player" at bounding box center [432, 326] width 0 height 0
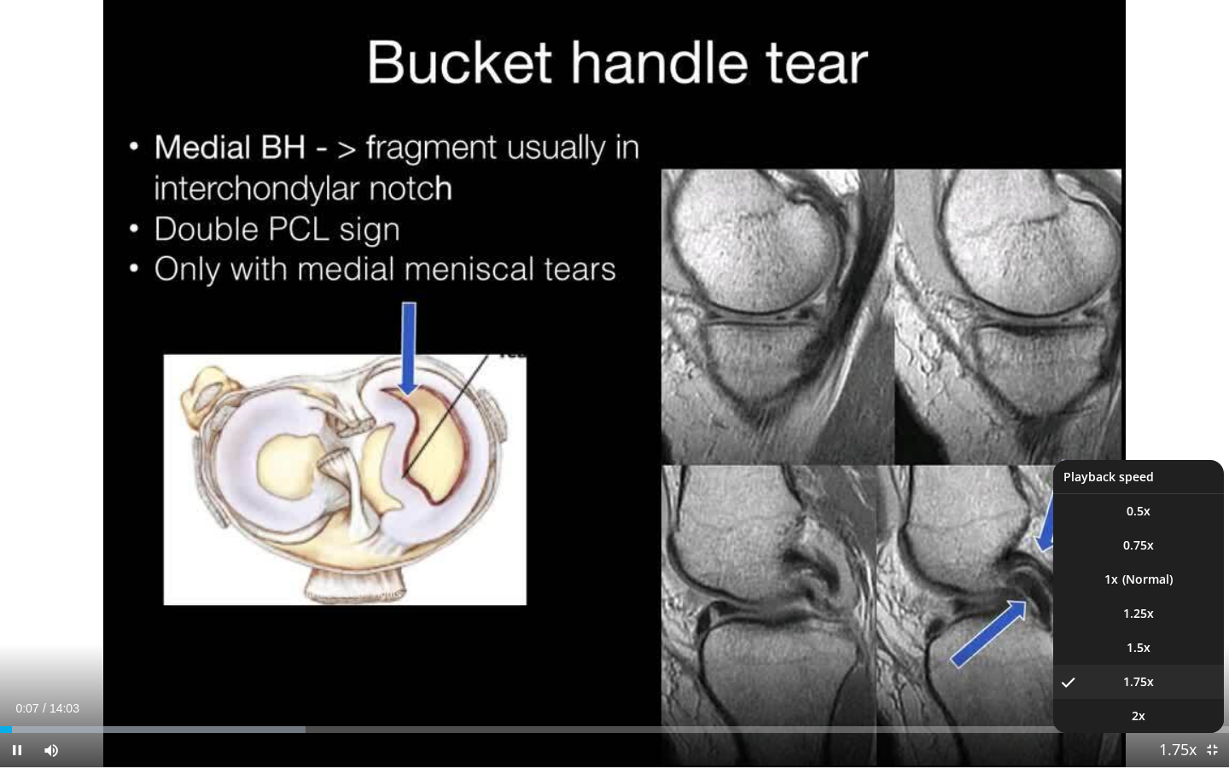
click at [1173, 699] on span "Video Player" at bounding box center [1178, 751] width 24 height 34
click at [1153, 645] on li "1.5x" at bounding box center [1139, 648] width 171 height 34
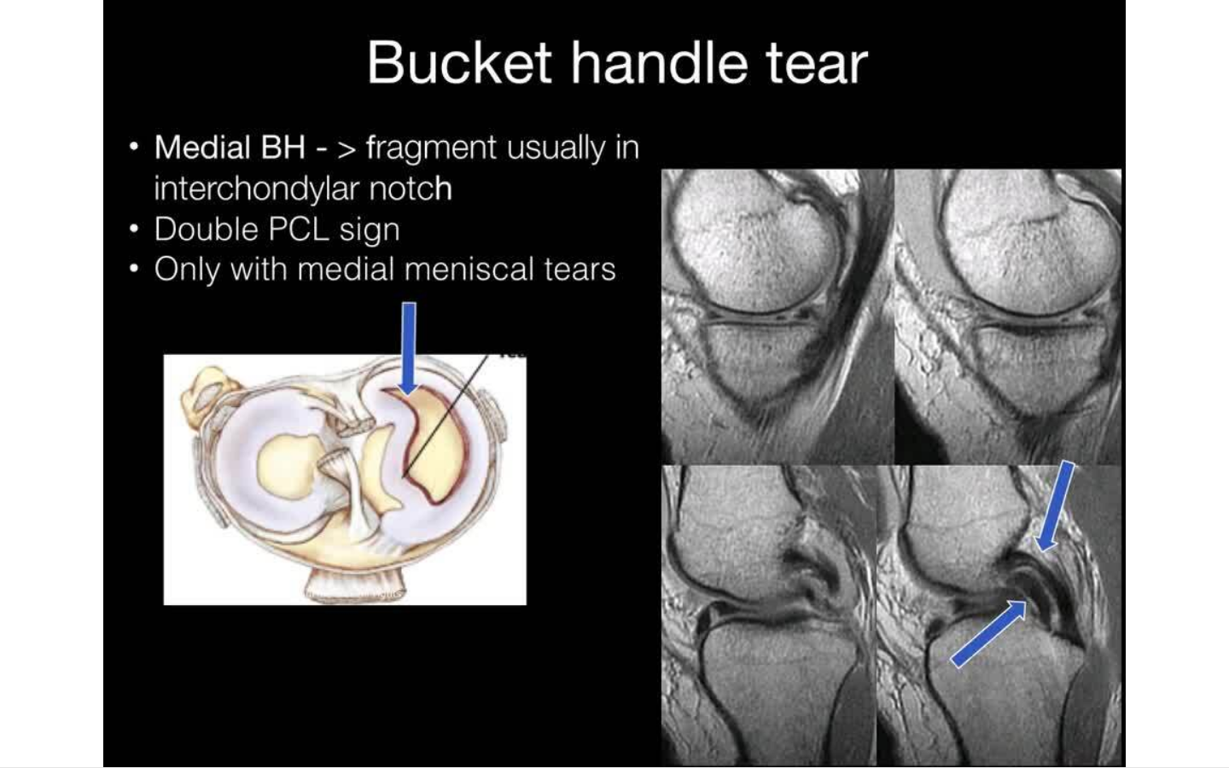
click at [1178, 699] on button "Playback Rate" at bounding box center [1178, 750] width 34 height 34
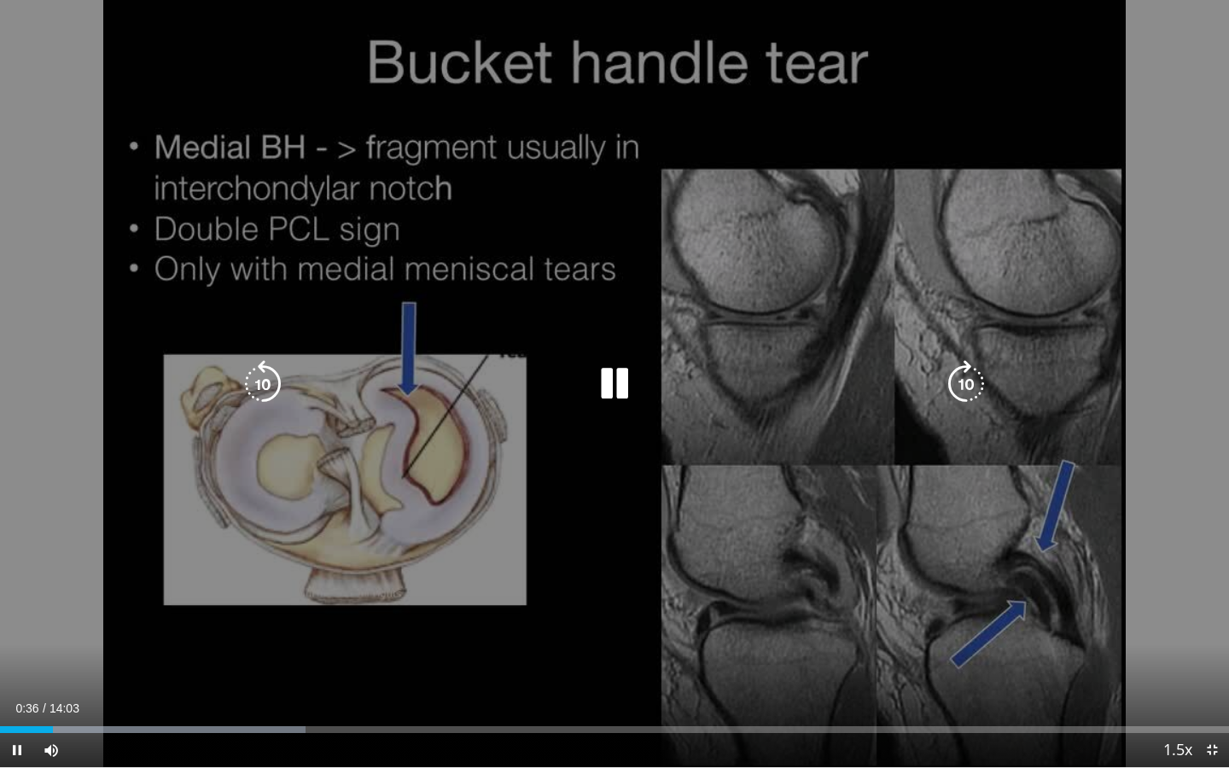
click at [1178, 699] on button "Playback Rate" at bounding box center [1178, 750] width 34 height 34
click at [581, 409] on div "10 seconds Tap to unmute" at bounding box center [614, 384] width 1229 height 768
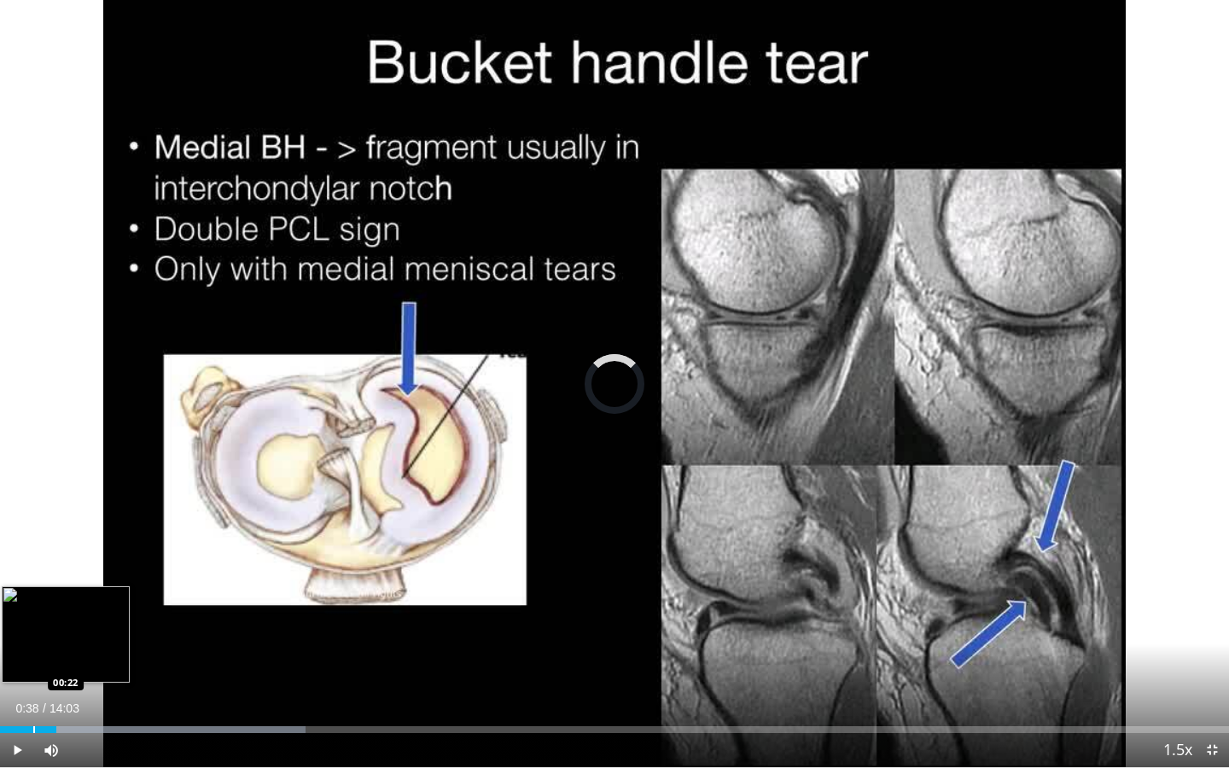
click at [33, 699] on div "Progress Bar" at bounding box center [34, 730] width 2 height 7
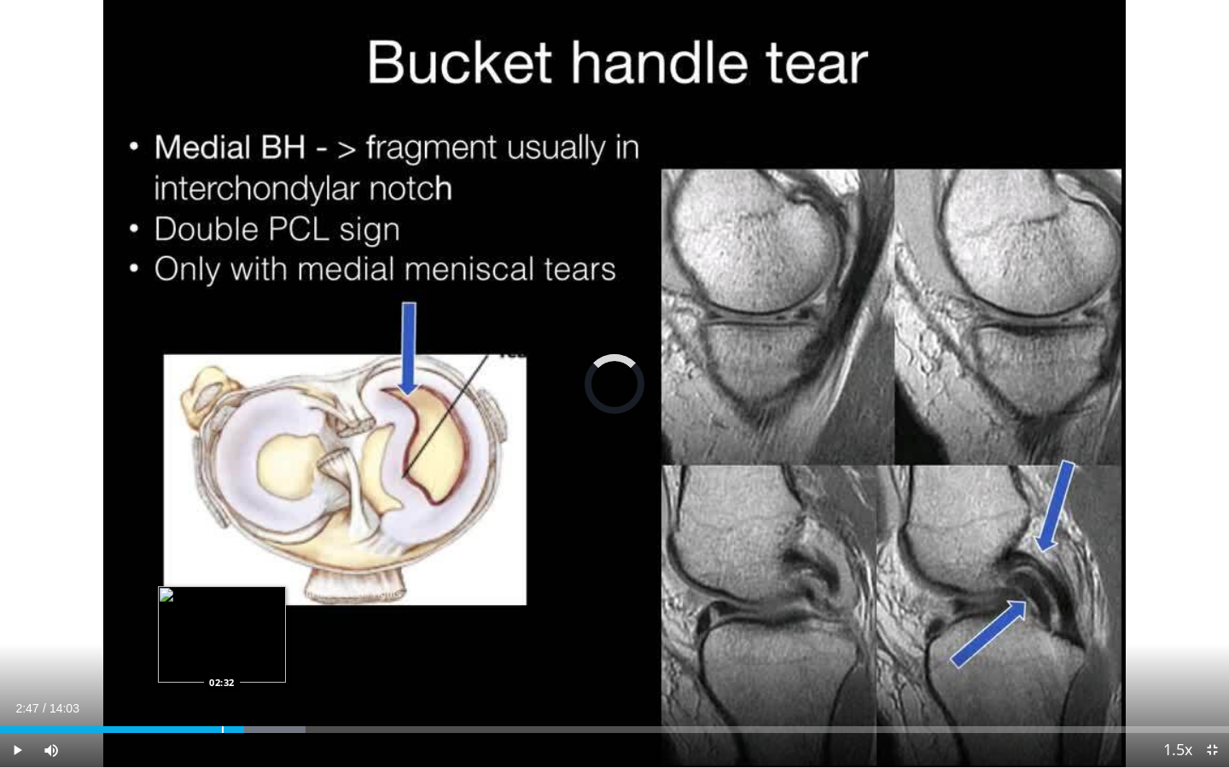
click at [222, 699] on div "Loaded : 24.86% 02:47 02:32" at bounding box center [614, 725] width 1229 height 16
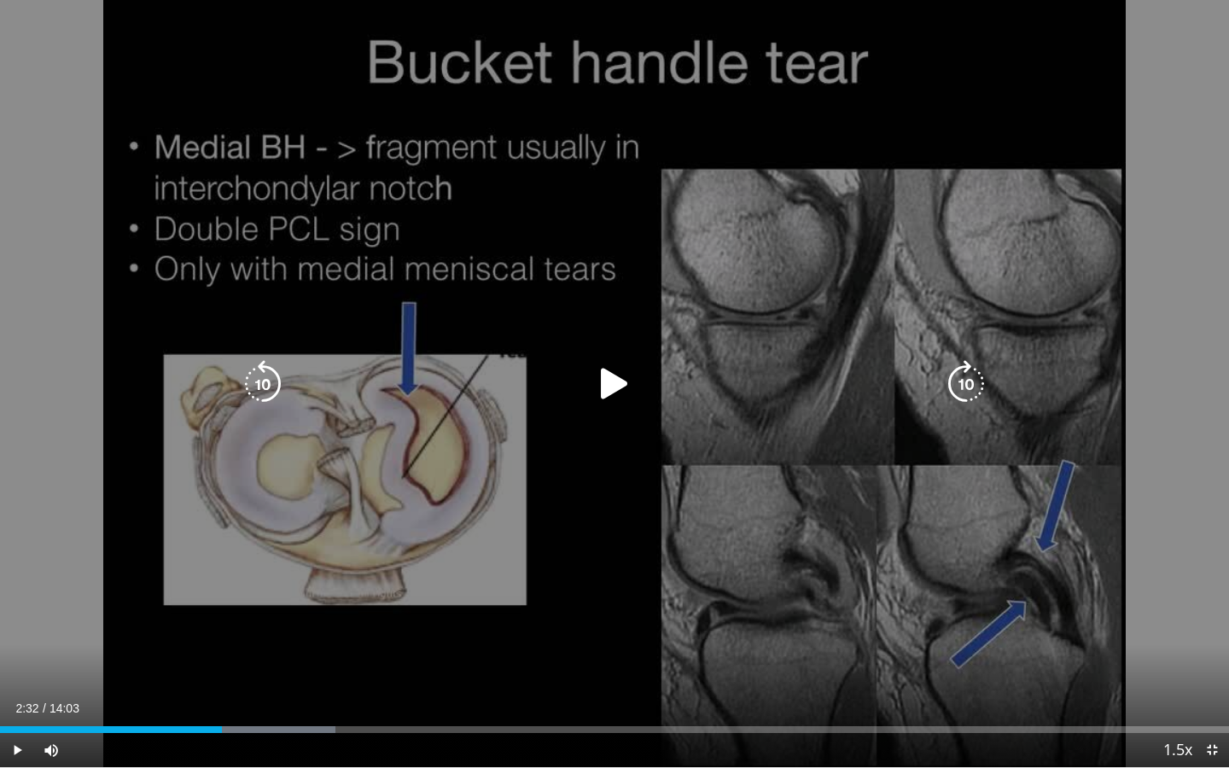
click at [545, 400] on div "Video Player" at bounding box center [615, 384] width 738 height 34
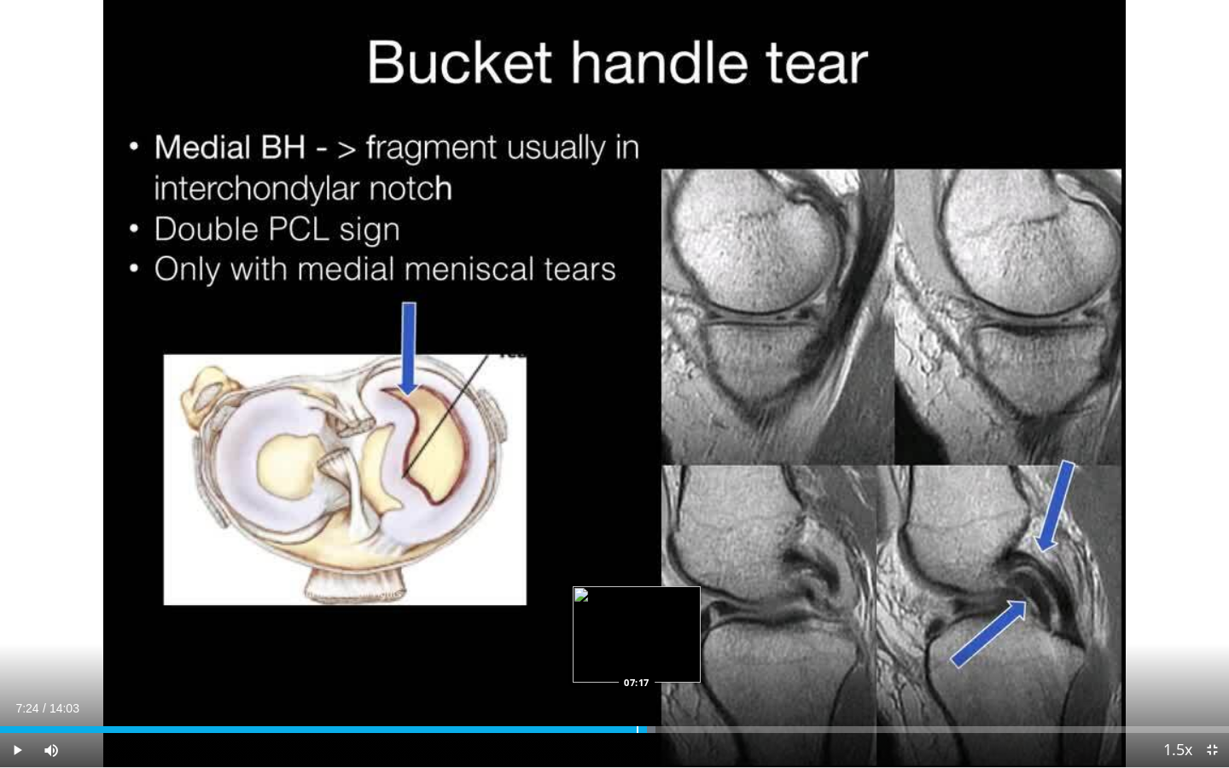
click at [637, 699] on div "Progress Bar" at bounding box center [638, 730] width 2 height 7
click at [632, 699] on div "Progress Bar" at bounding box center [633, 730] width 2 height 7
click at [625, 699] on div "Progress Bar" at bounding box center [626, 730] width 2 height 7
click at [615, 699] on div "Current Time 7:08 / Duration 14:03 Play Skip Backward Skip Forward Mute Loaded …" at bounding box center [614, 750] width 1229 height 34
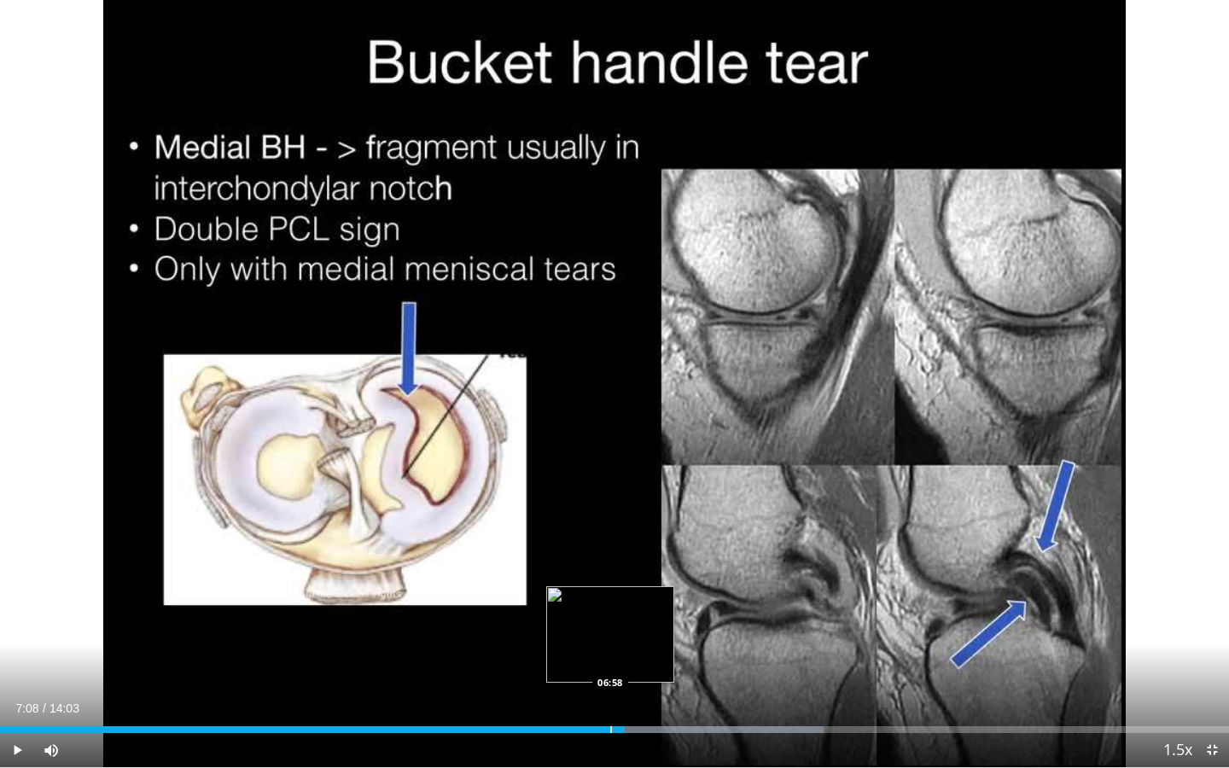
click at [610, 699] on div "Loaded : 67.03% 07:08 06:58" at bounding box center [614, 725] width 1229 height 16
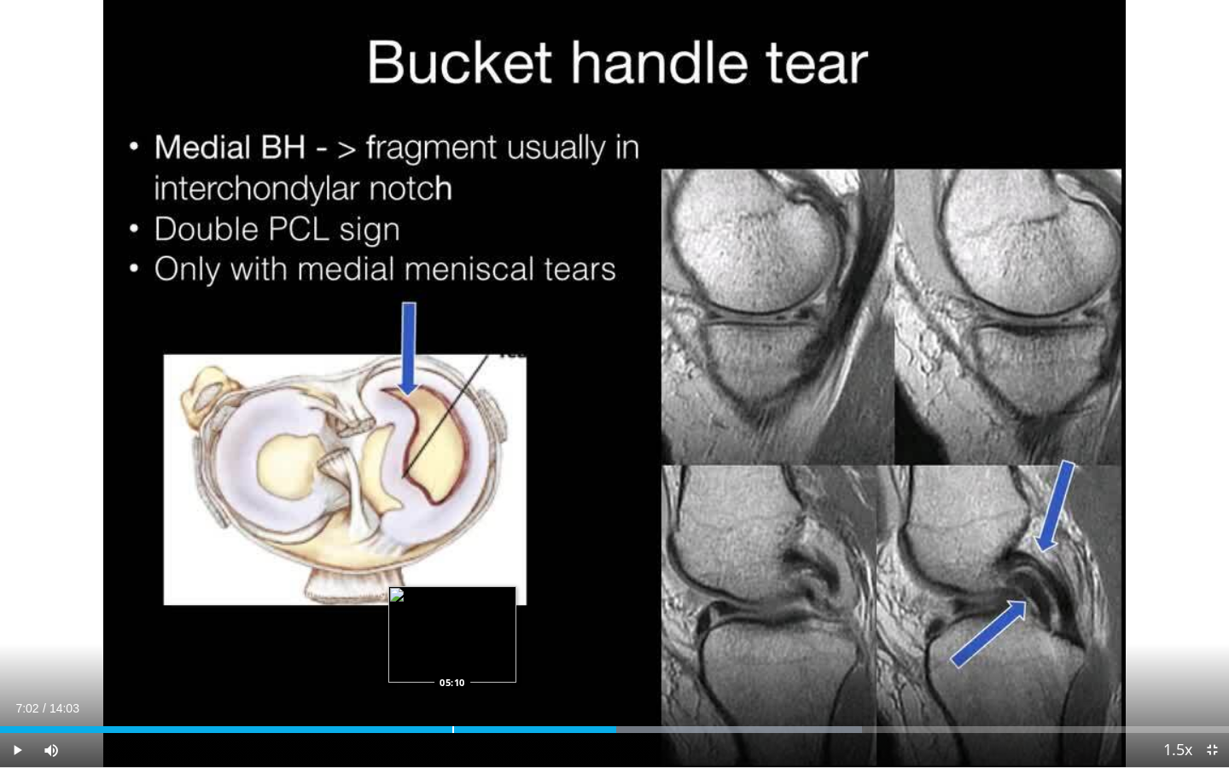
click at [453, 699] on div "Loaded : 70.17% 07:02 05:10" at bounding box center [614, 725] width 1229 height 16
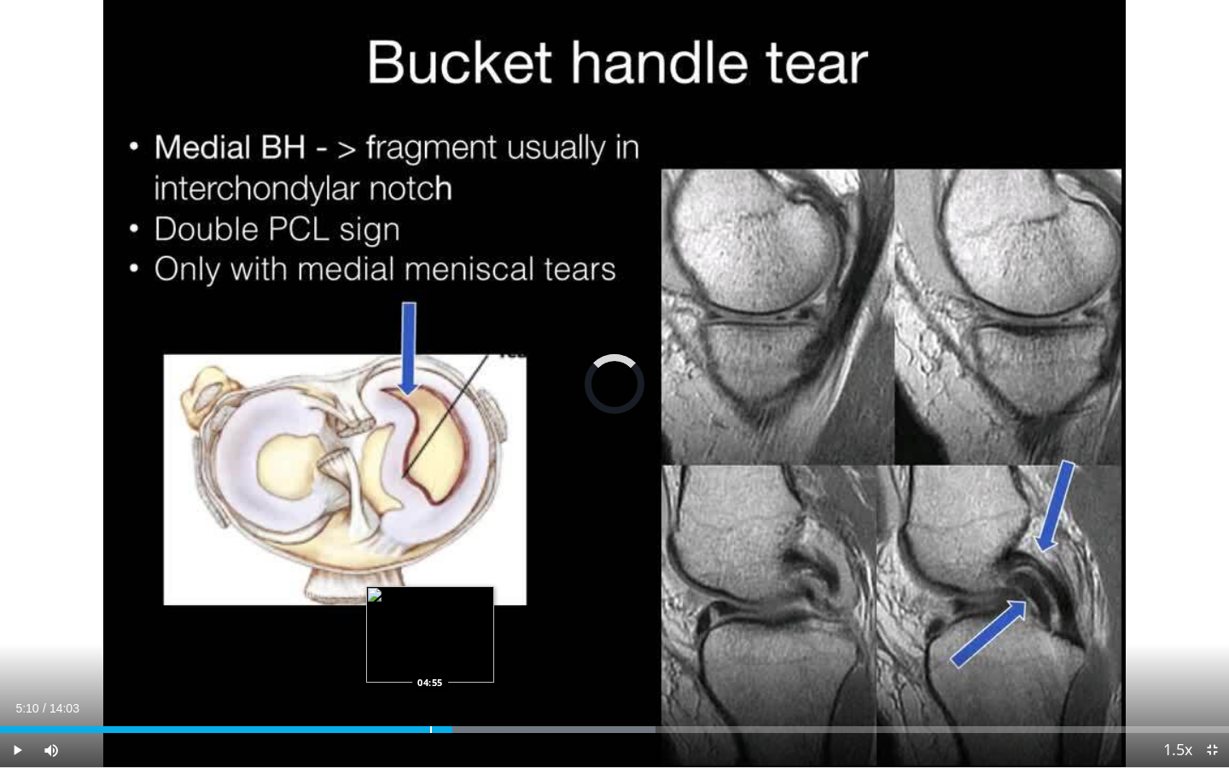
click at [430, 699] on div "Progress Bar" at bounding box center [431, 730] width 2 height 7
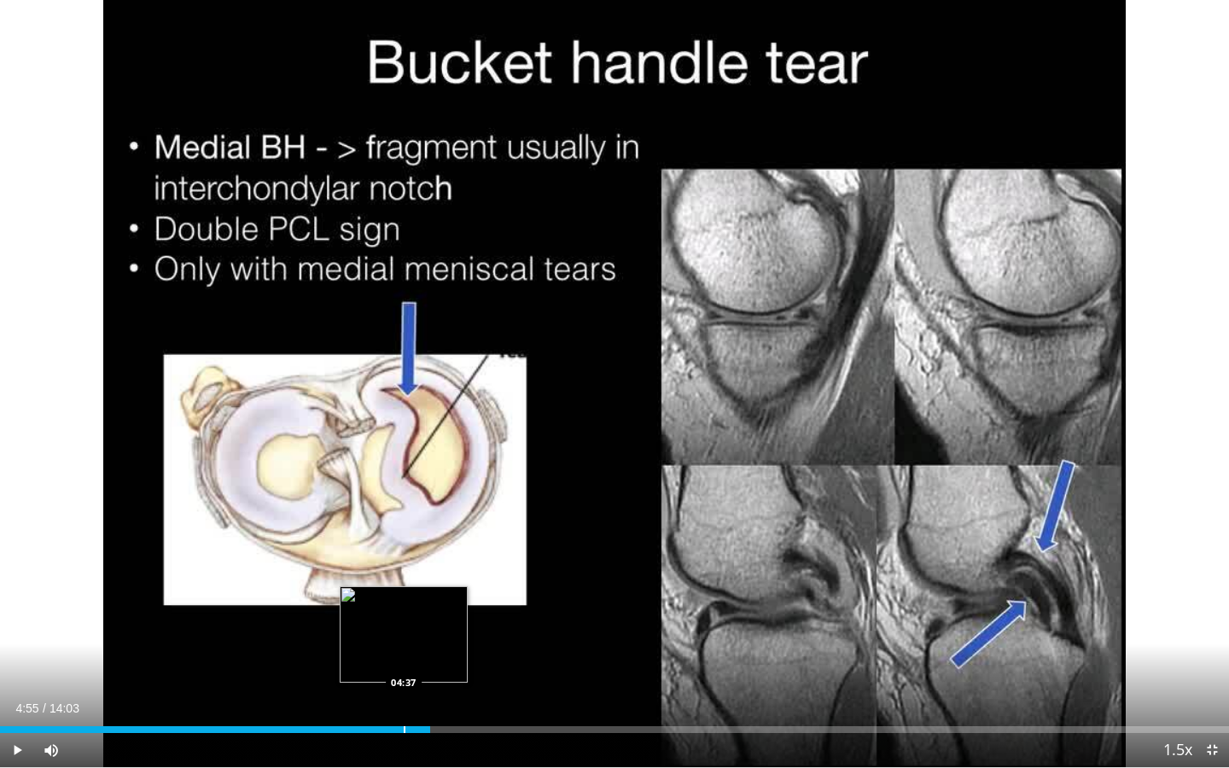
click at [404, 699] on div "Progress Bar" at bounding box center [405, 730] width 2 height 7
click at [383, 699] on div "Progress Bar" at bounding box center [384, 730] width 2 height 7
click at [388, 699] on div "Progress Bar" at bounding box center [389, 730] width 2 height 7
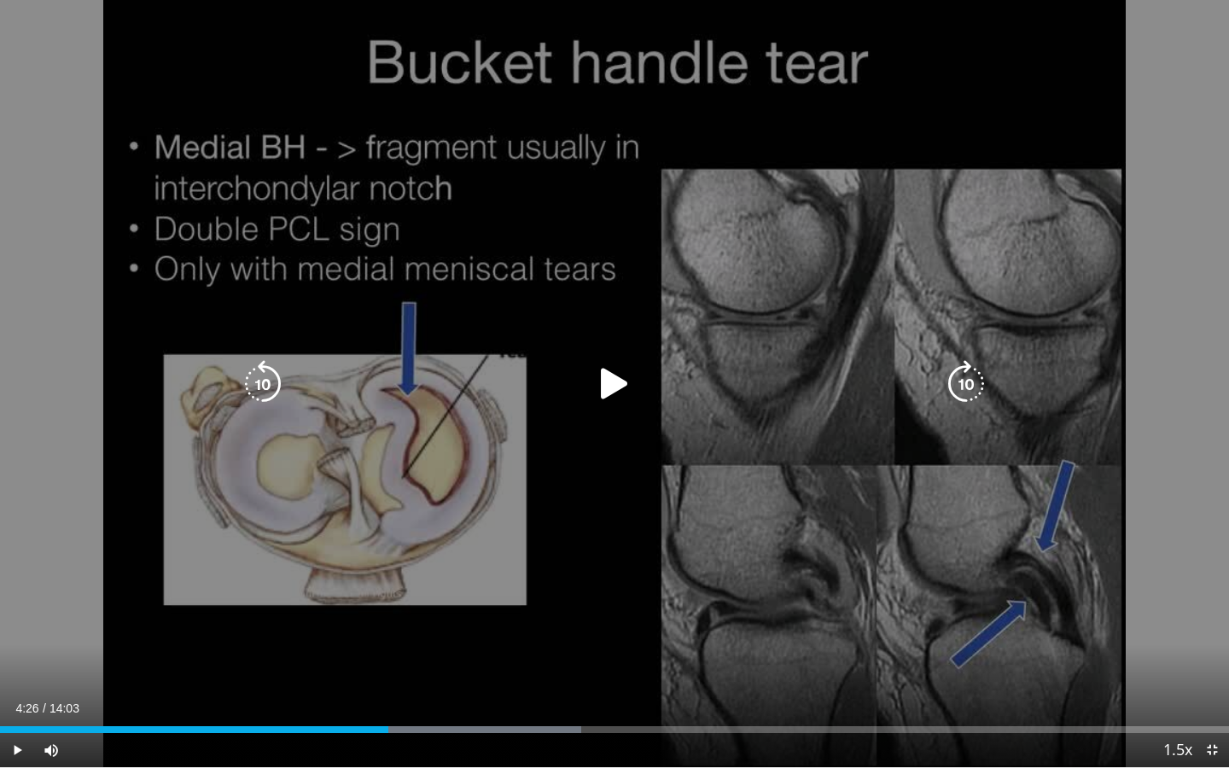
click at [606, 409] on div "10 seconds Tap to unmute" at bounding box center [614, 384] width 1229 height 768
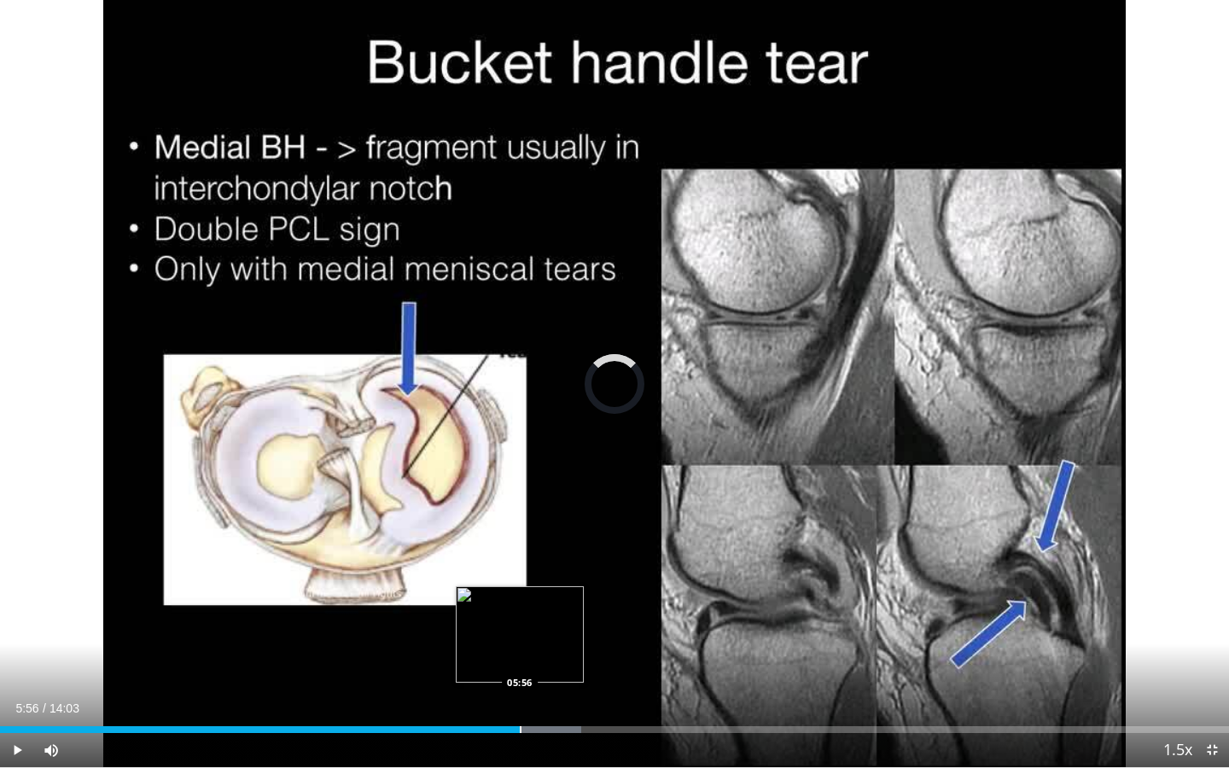
click at [520, 699] on div "Progress Bar" at bounding box center [521, 730] width 2 height 7
click at [561, 699] on div "Progress Bar" at bounding box center [562, 730] width 2 height 7
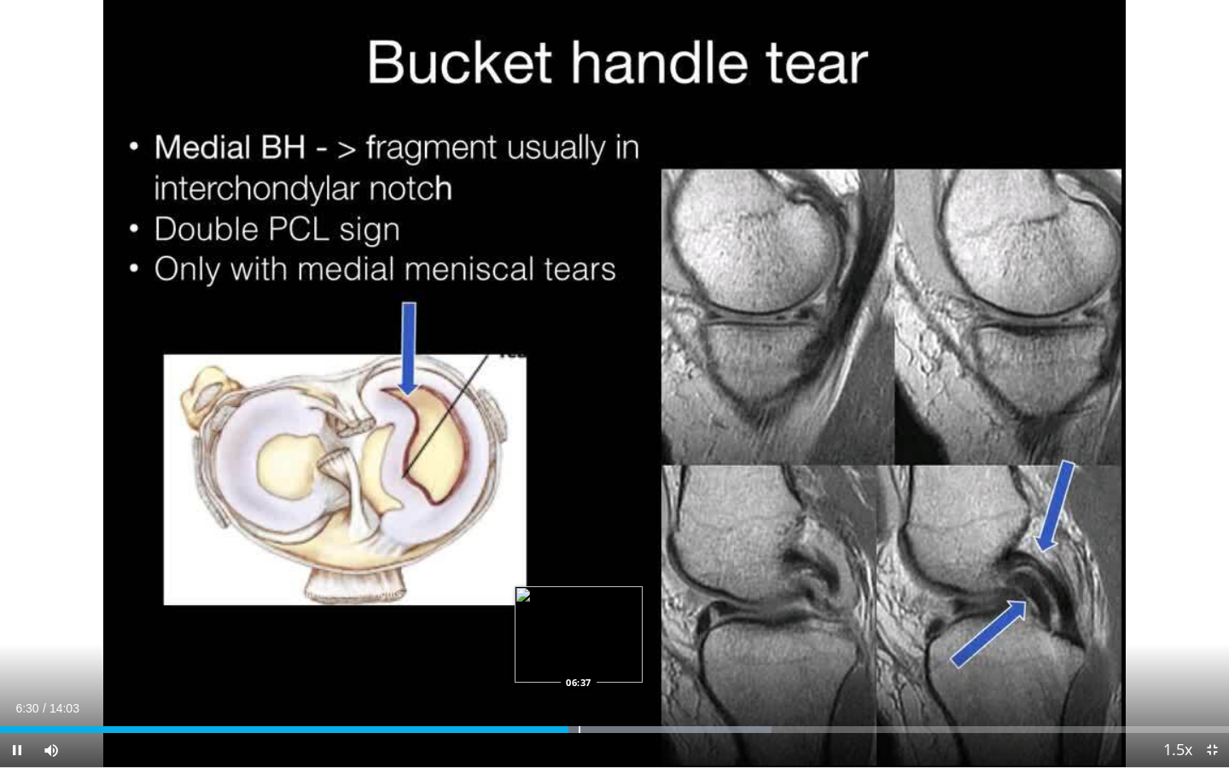
click at [579, 699] on div "Loaded : 62.81% 06:30 06:37" at bounding box center [614, 725] width 1229 height 16
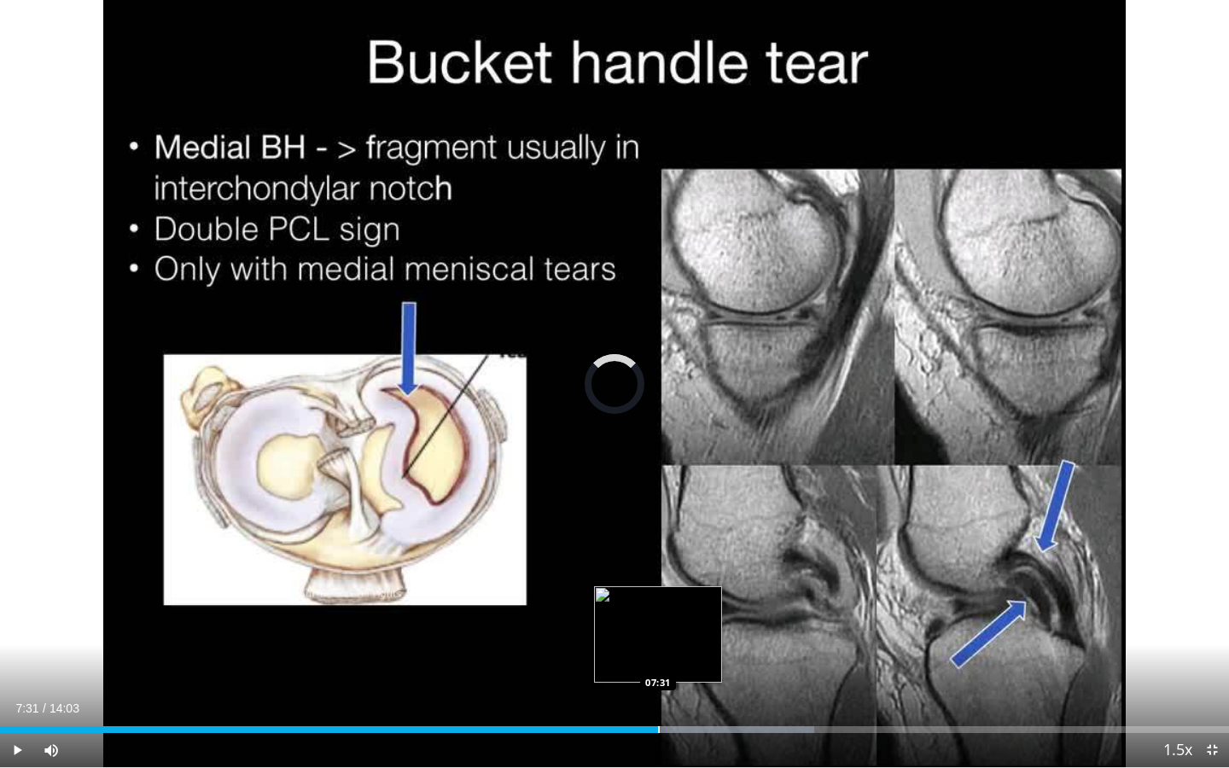
click at [658, 699] on div "Loaded : 66.22% 07:31 07:31" at bounding box center [614, 725] width 1229 height 16
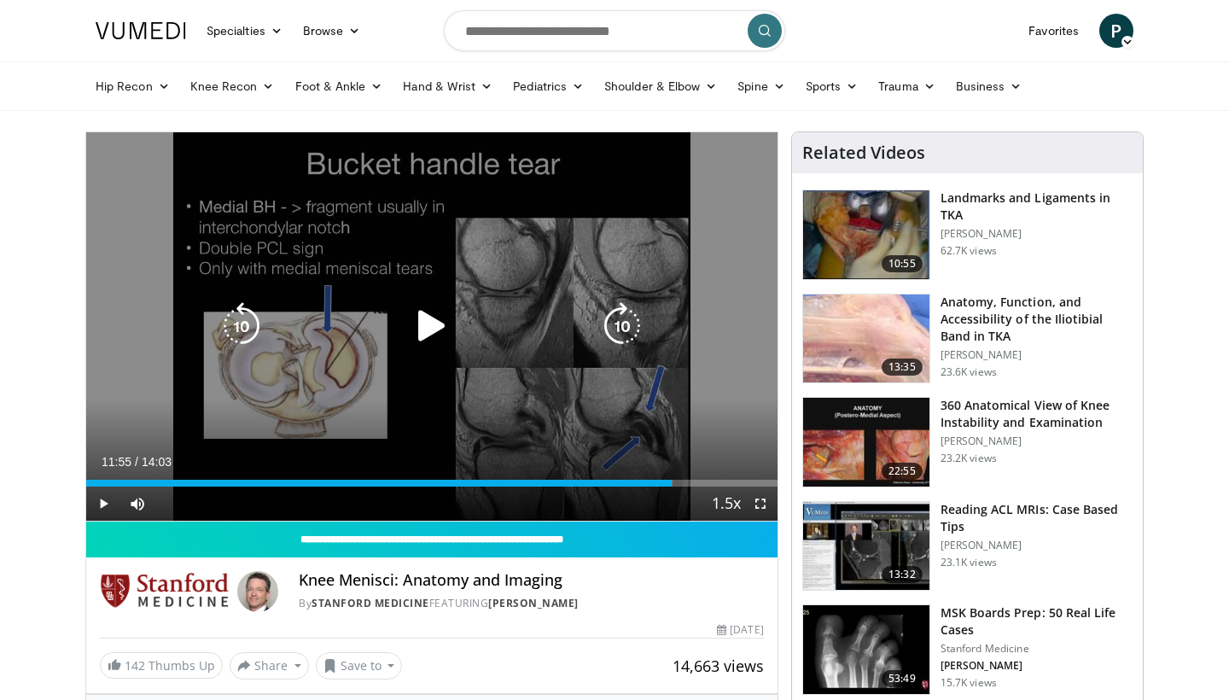
click at [432, 326] on icon "Video Player" at bounding box center [432, 326] width 48 height 48
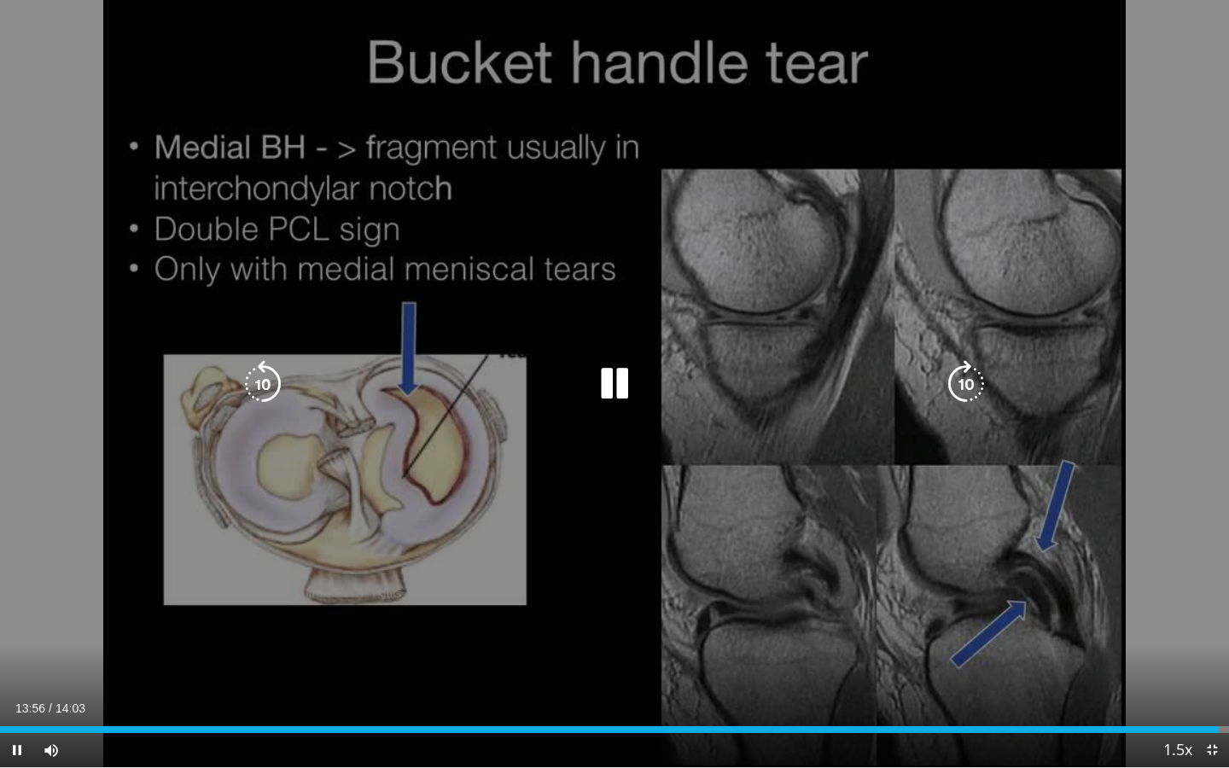
click at [621, 389] on icon "Video Player" at bounding box center [615, 384] width 48 height 48
